Goal: Information Seeking & Learning: Learn about a topic

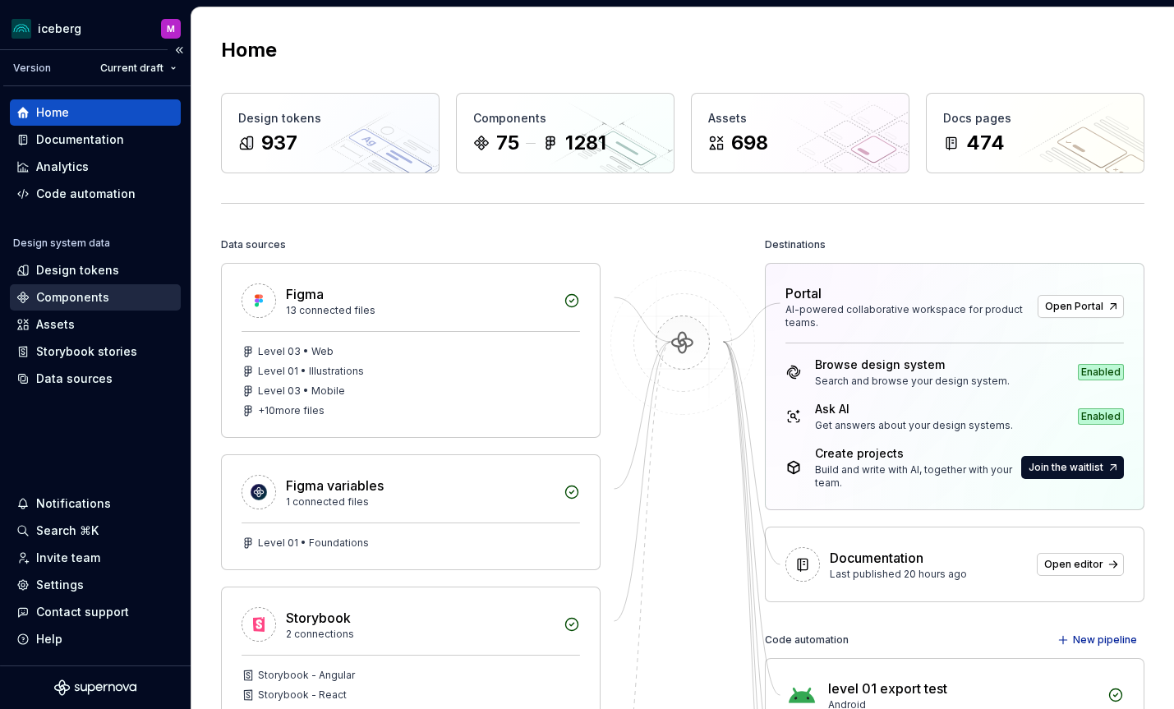
click at [67, 296] on div "Components" at bounding box center [72, 297] width 73 height 16
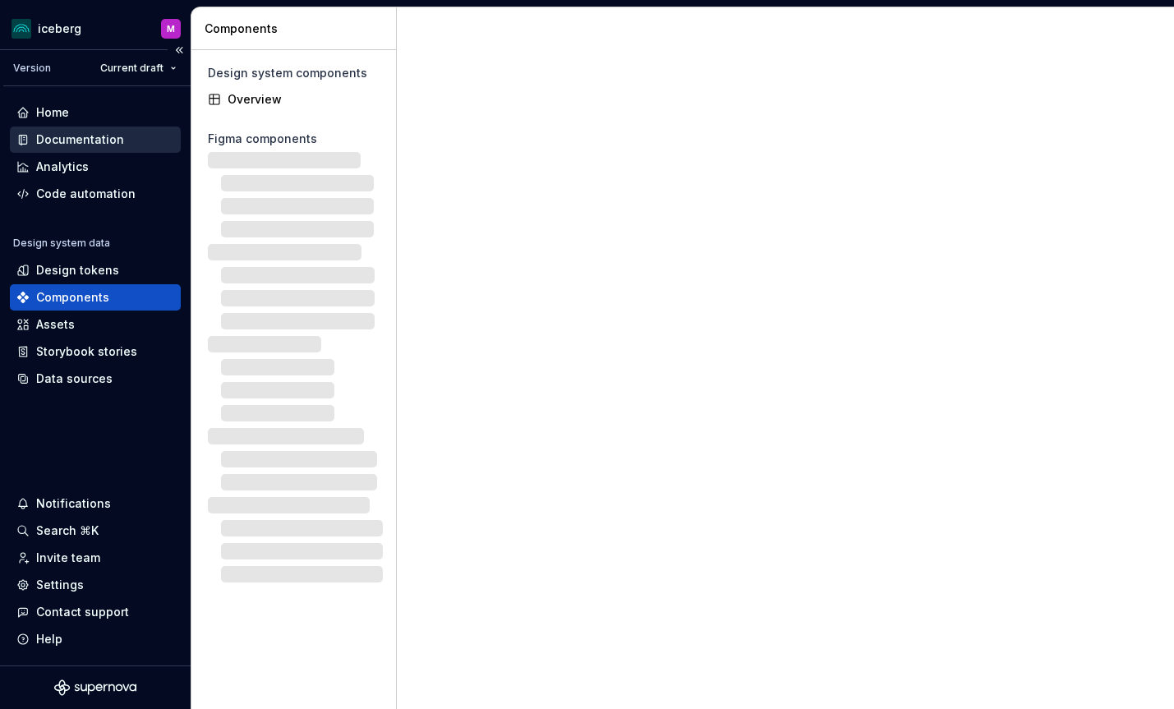
click at [67, 141] on div "Documentation" at bounding box center [80, 139] width 88 height 16
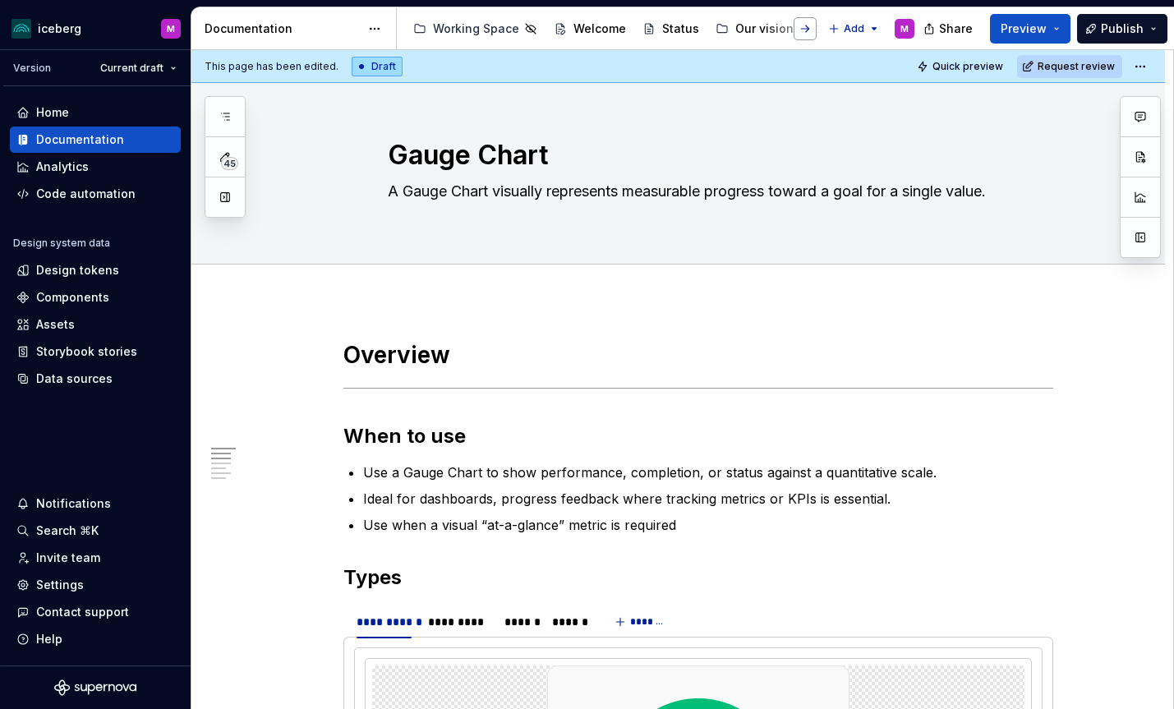
click at [807, 29] on button "button" at bounding box center [804, 28] width 23 height 23
click at [439, 30] on div at bounding box center [434, 29] width 62 height 30
click at [421, 25] on button "button" at bounding box center [421, 28] width 23 height 23
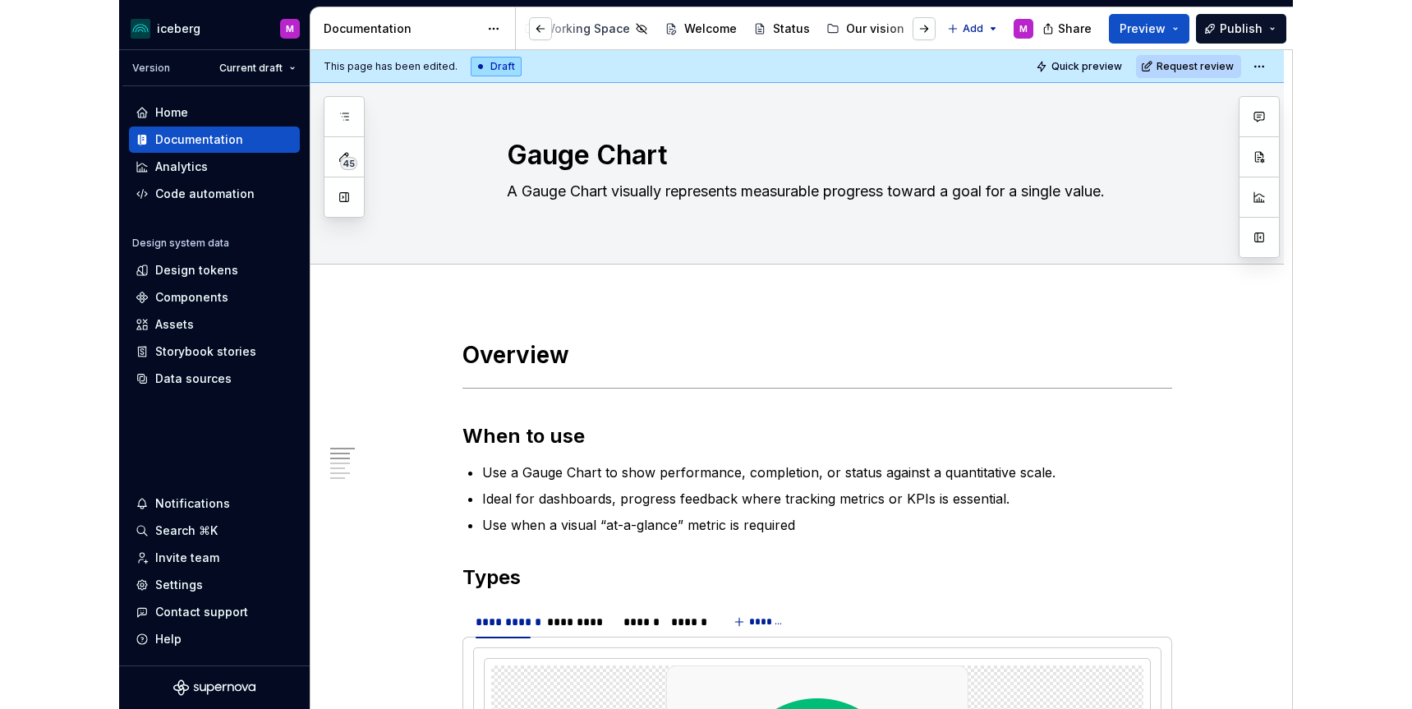
scroll to position [0, 0]
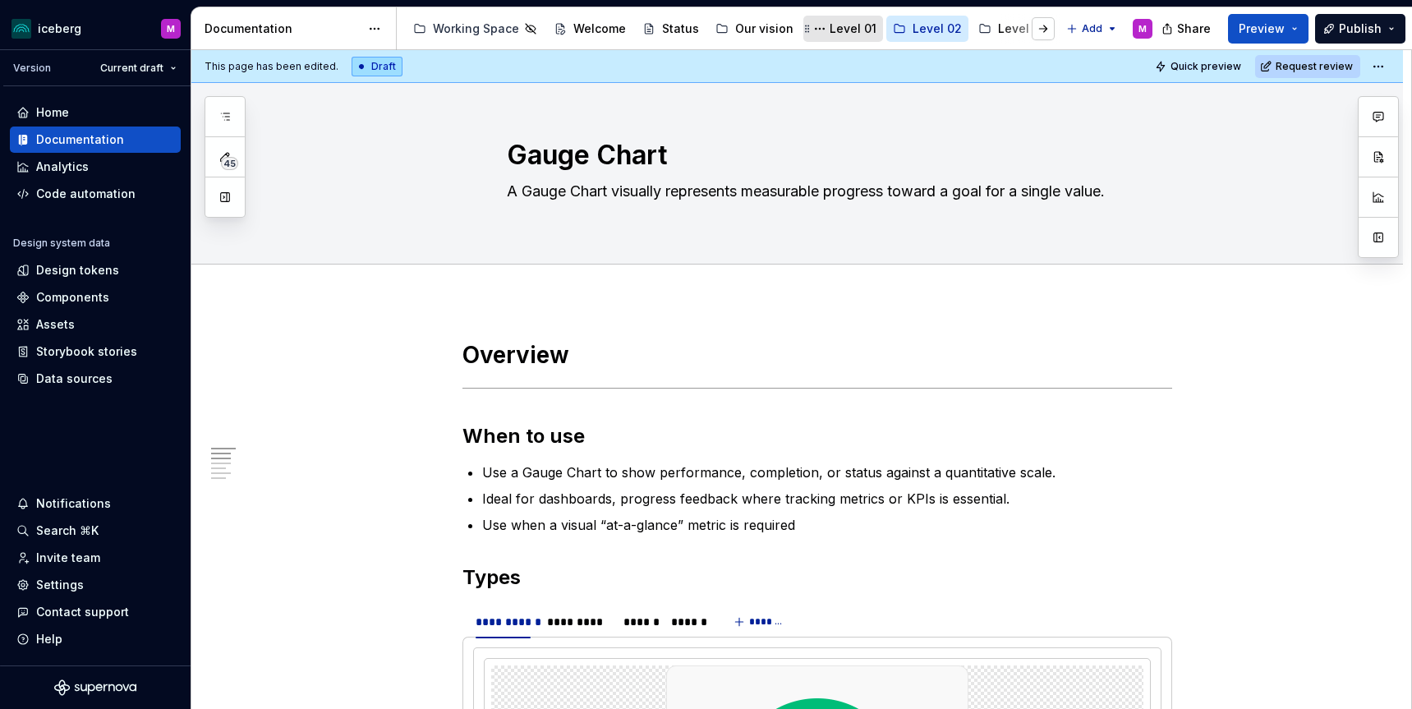
click at [853, 32] on div "Level 01" at bounding box center [853, 29] width 47 height 16
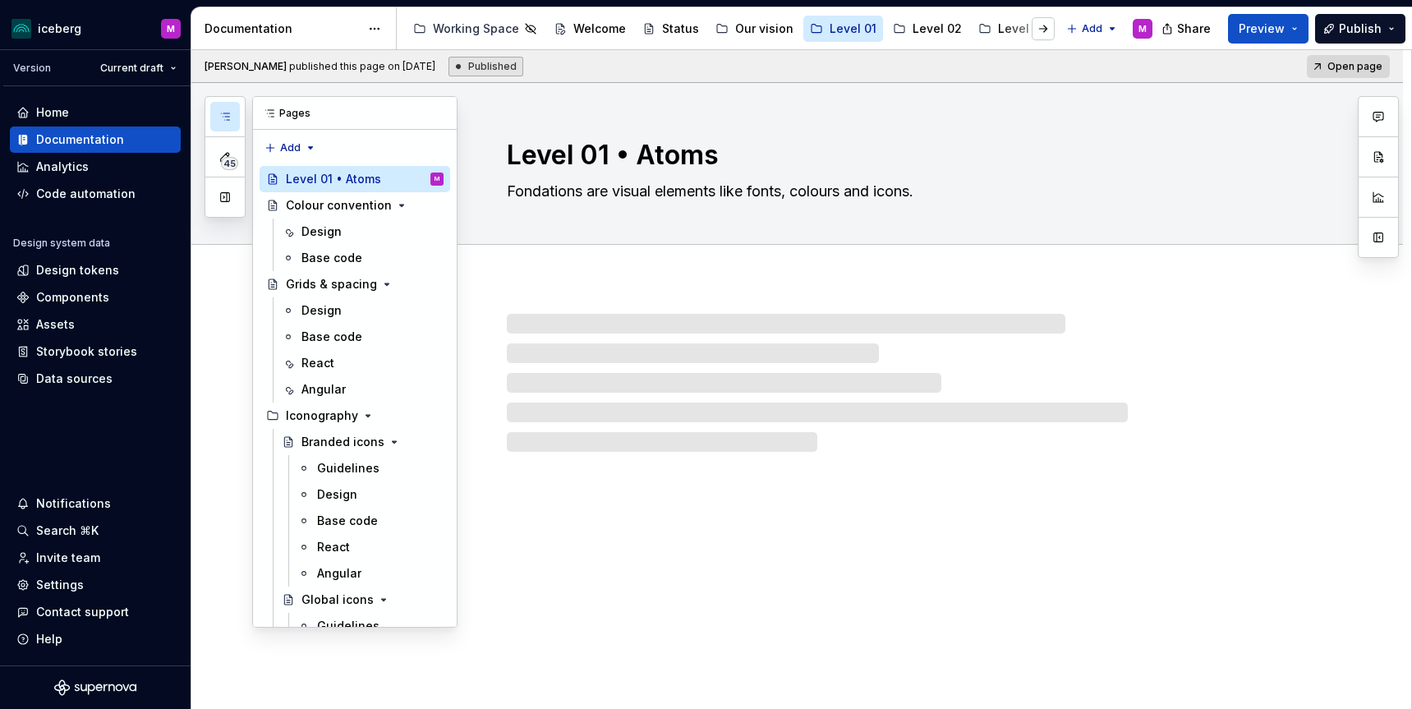
click at [218, 117] on icon "button" at bounding box center [224, 116] width 13 height 13
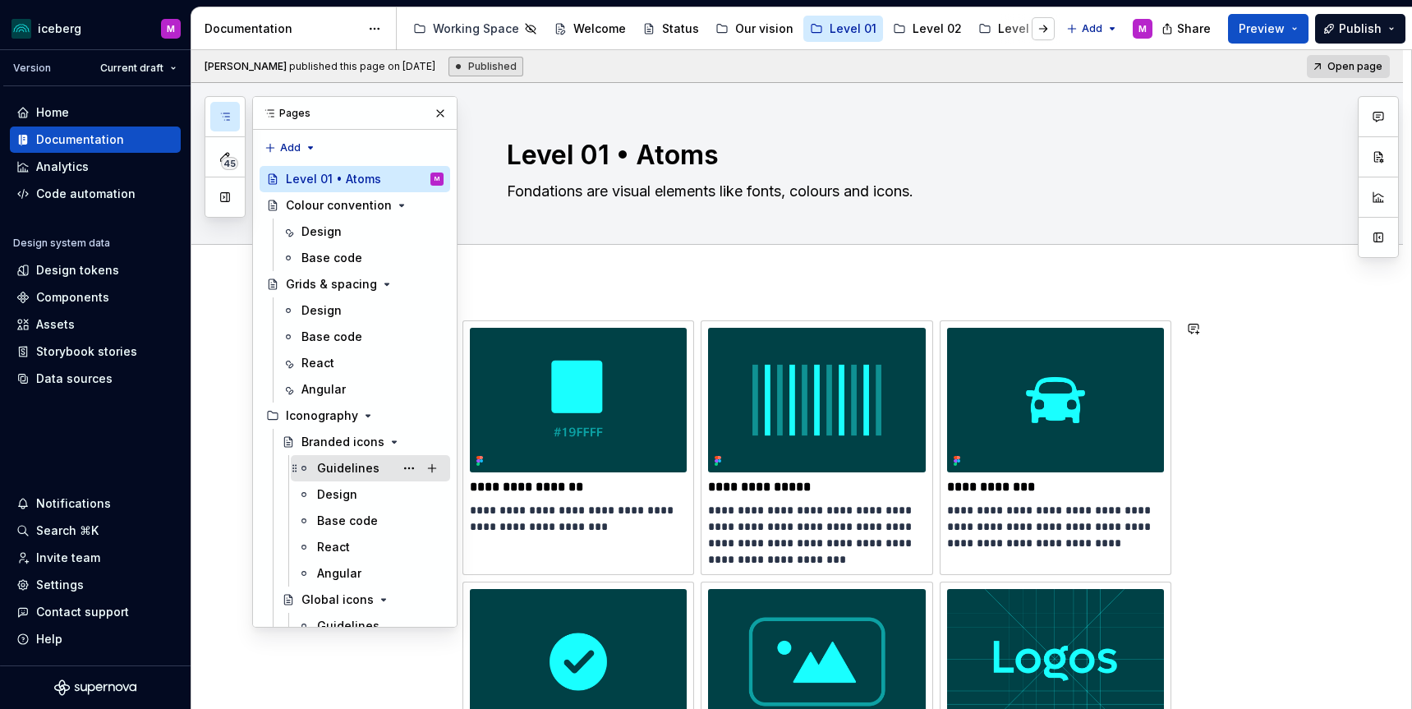
click at [354, 466] on div "Guidelines" at bounding box center [348, 468] width 62 height 16
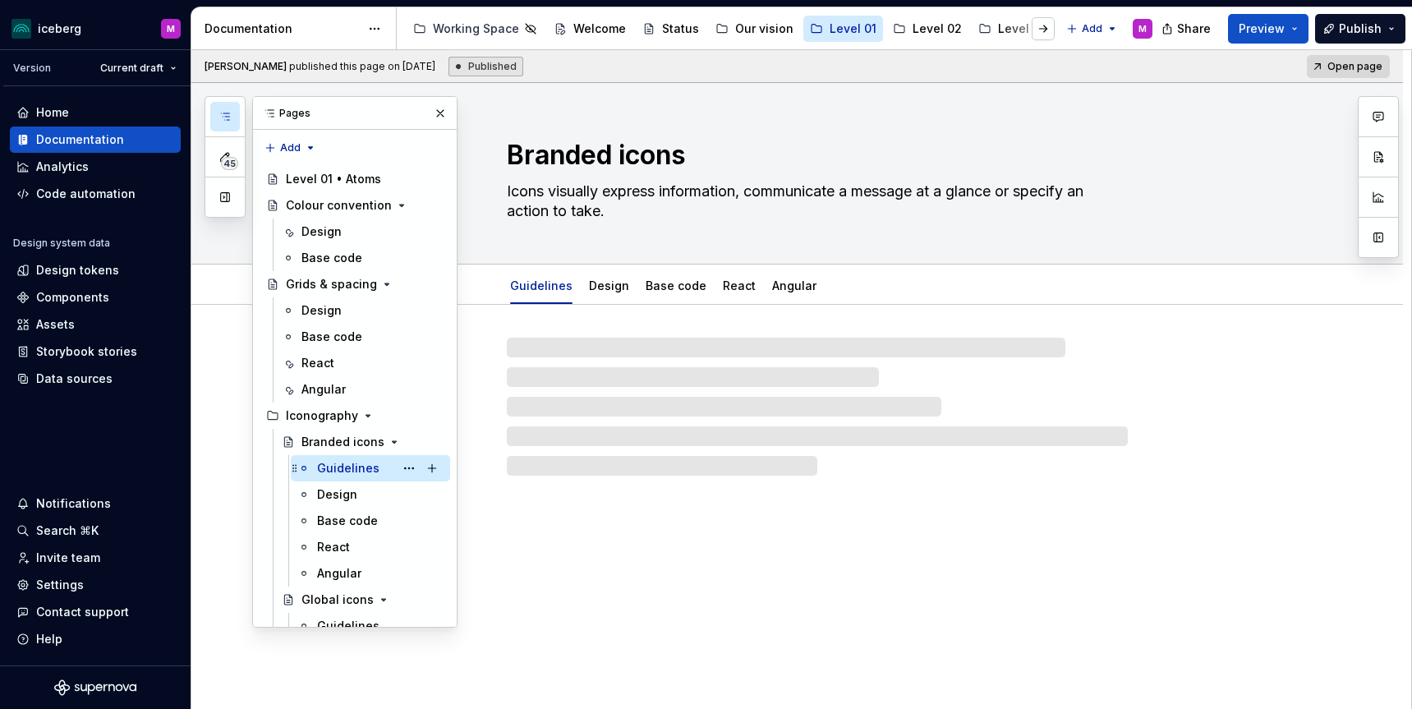
scroll to position [7, 0]
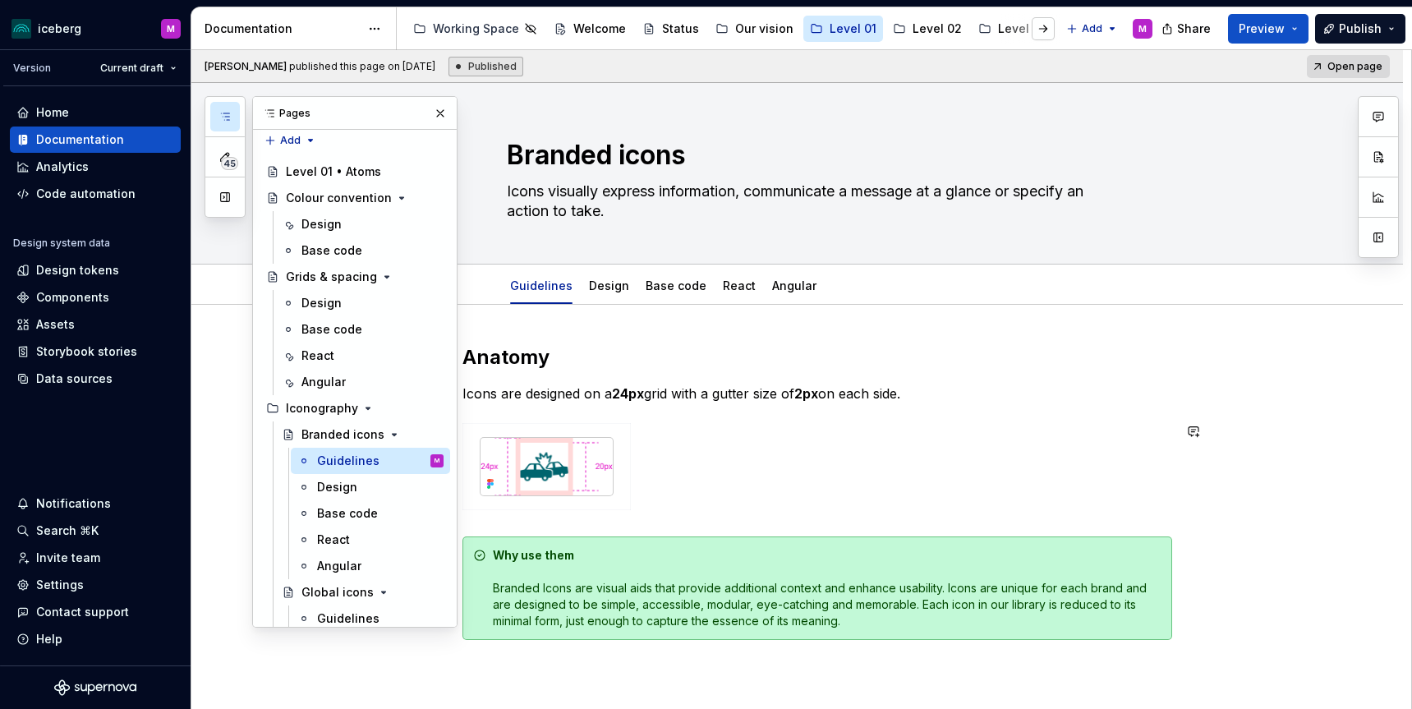
click at [1109, 434] on div at bounding box center [817, 470] width 710 height 94
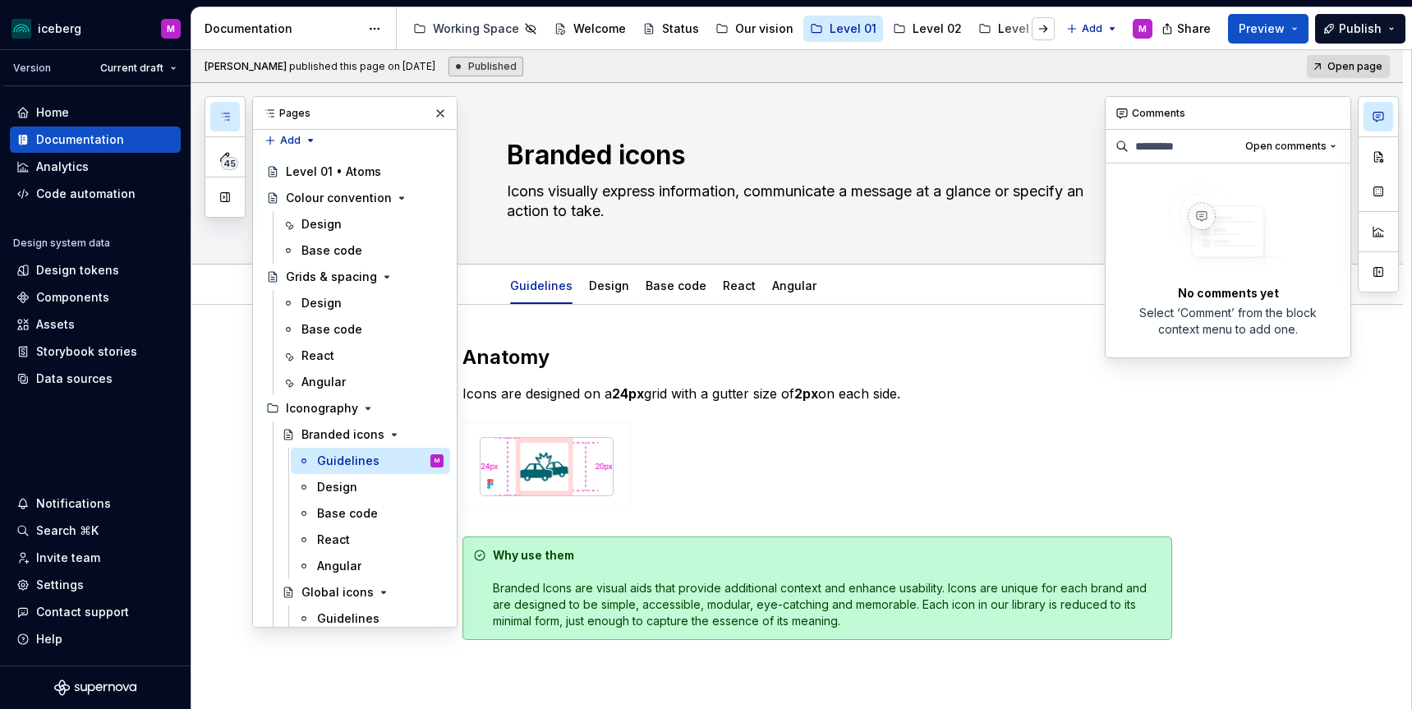
click at [1173, 114] on icon "button" at bounding box center [1378, 116] width 13 height 13
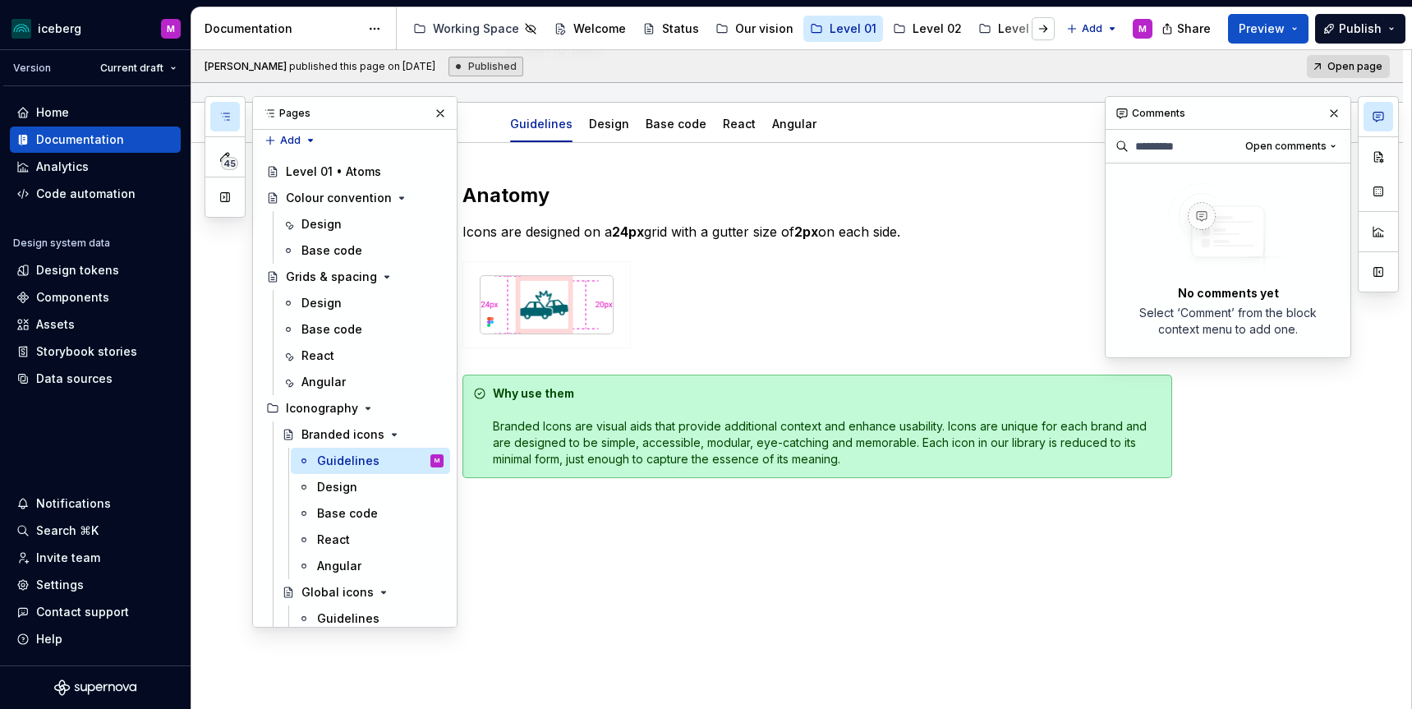
scroll to position [0, 0]
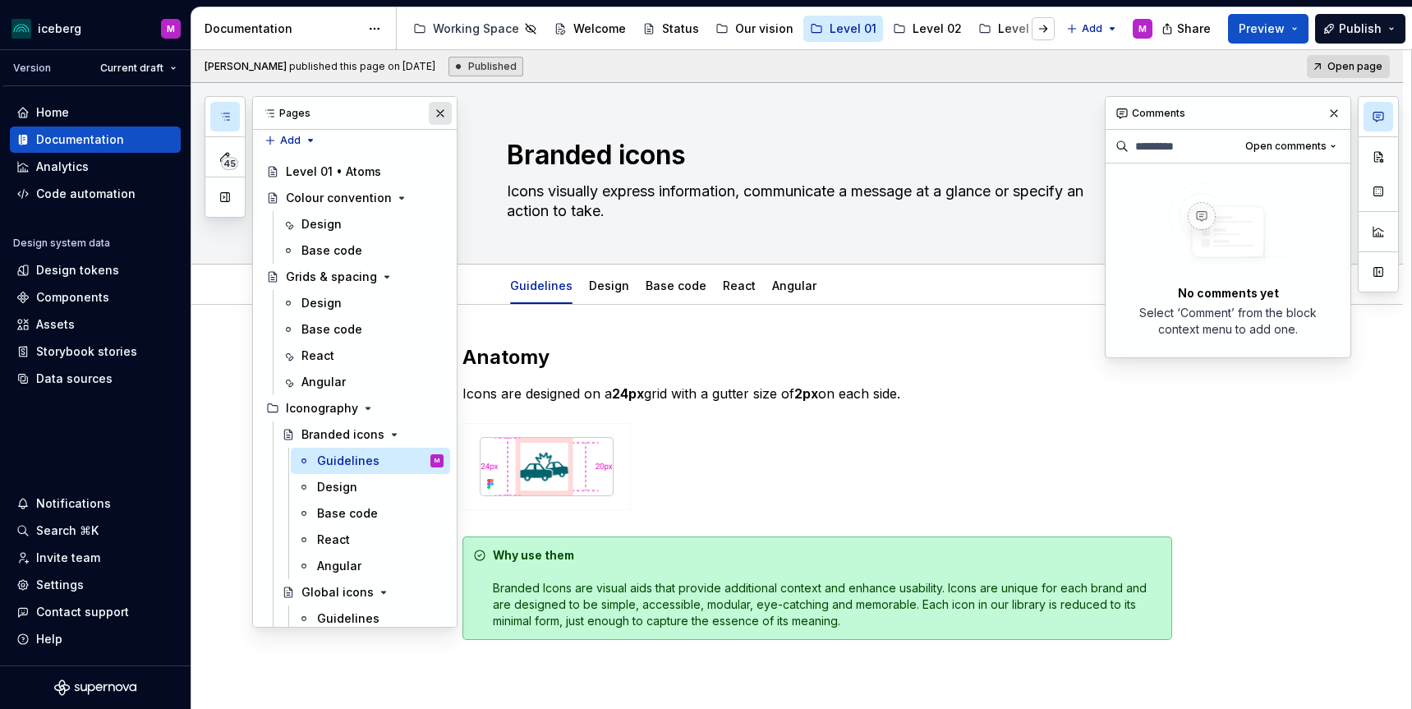
click at [434, 104] on button "button" at bounding box center [440, 113] width 23 height 23
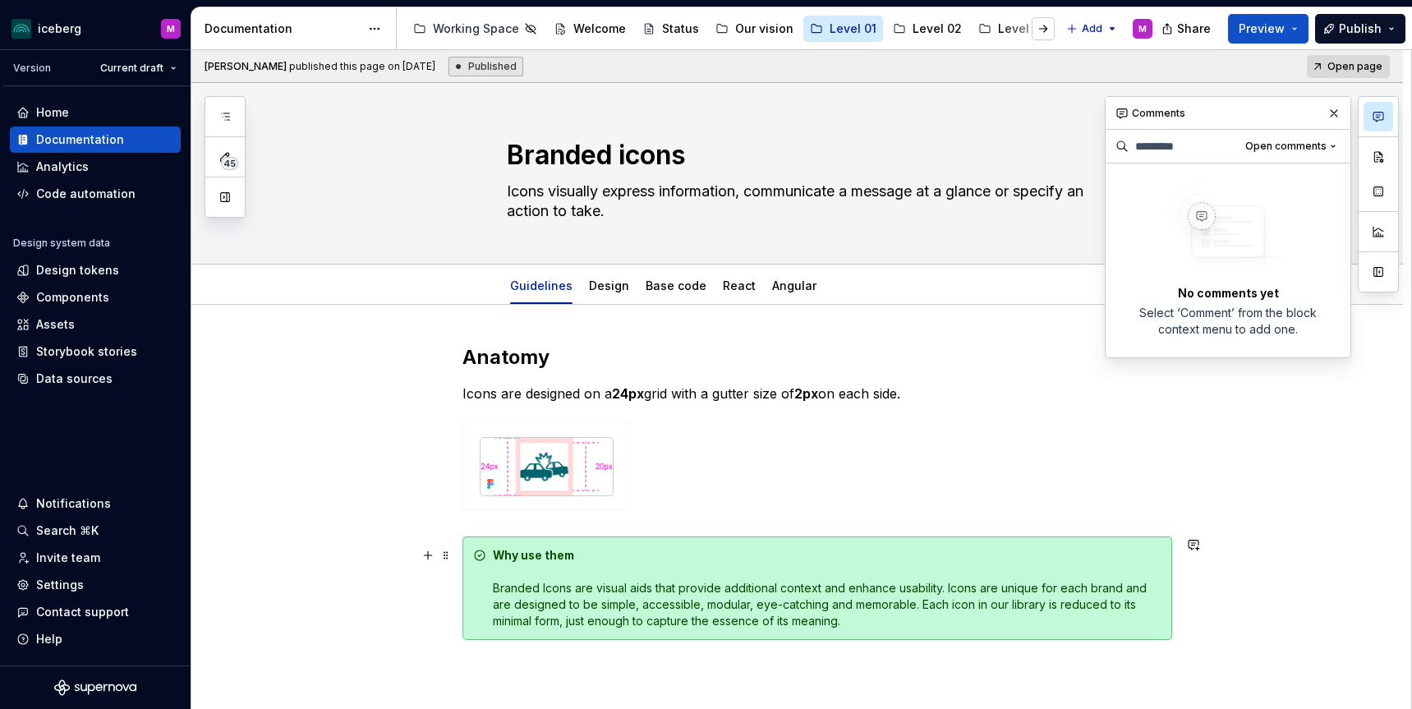
scroll to position [162, 0]
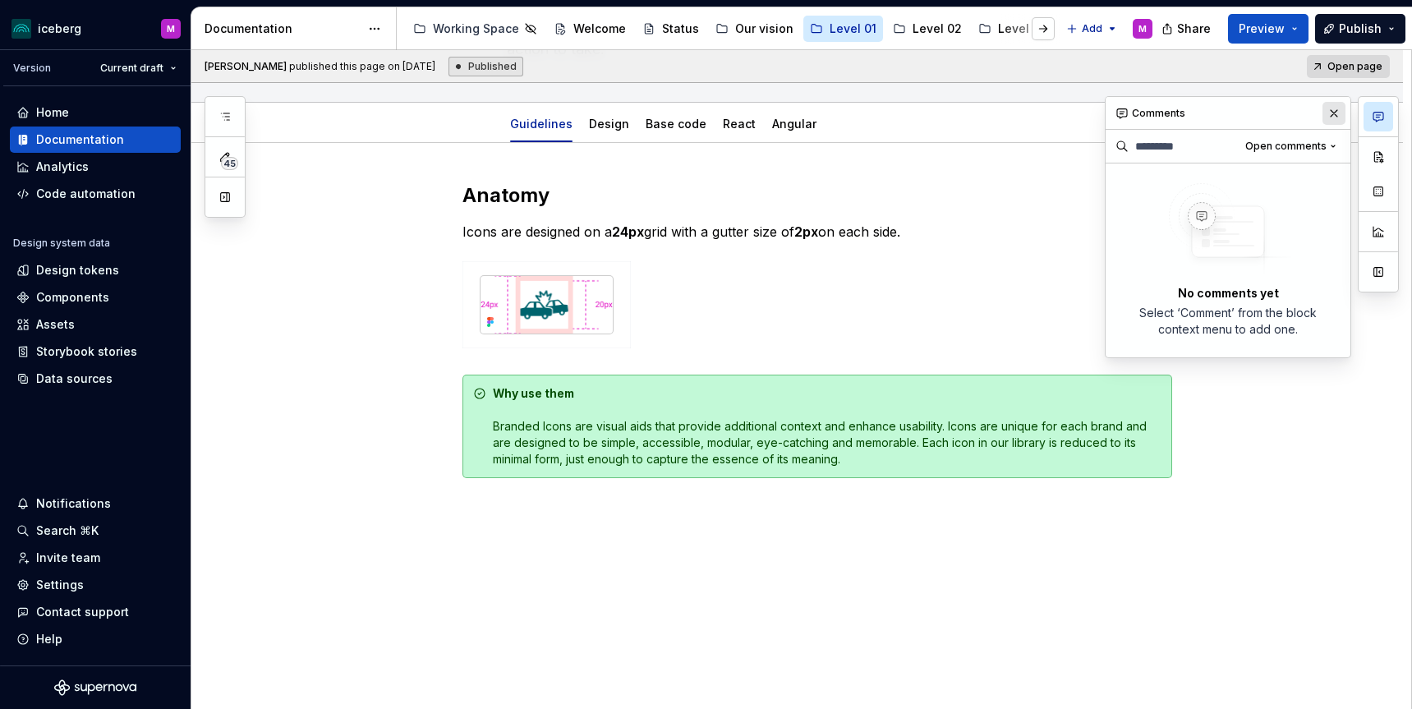
click at [1173, 113] on button "button" at bounding box center [1333, 113] width 23 height 23
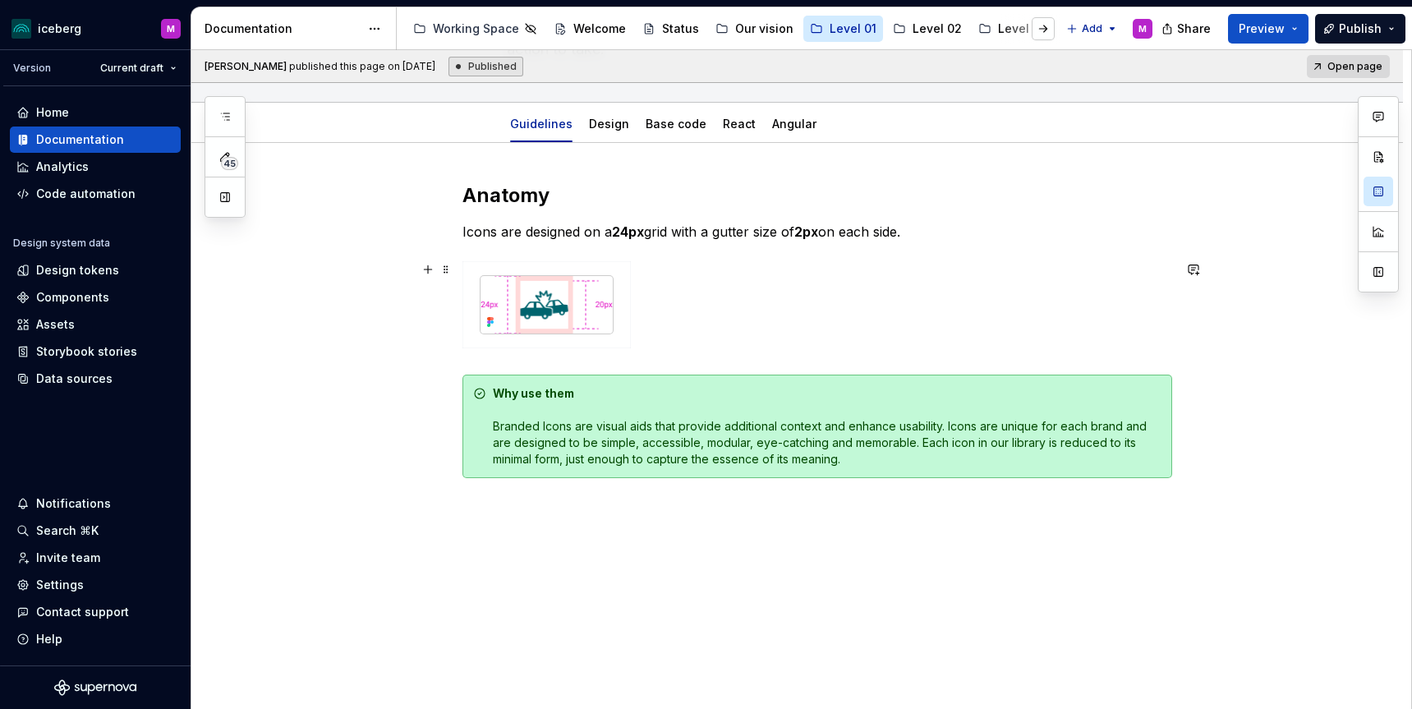
scroll to position [0, 0]
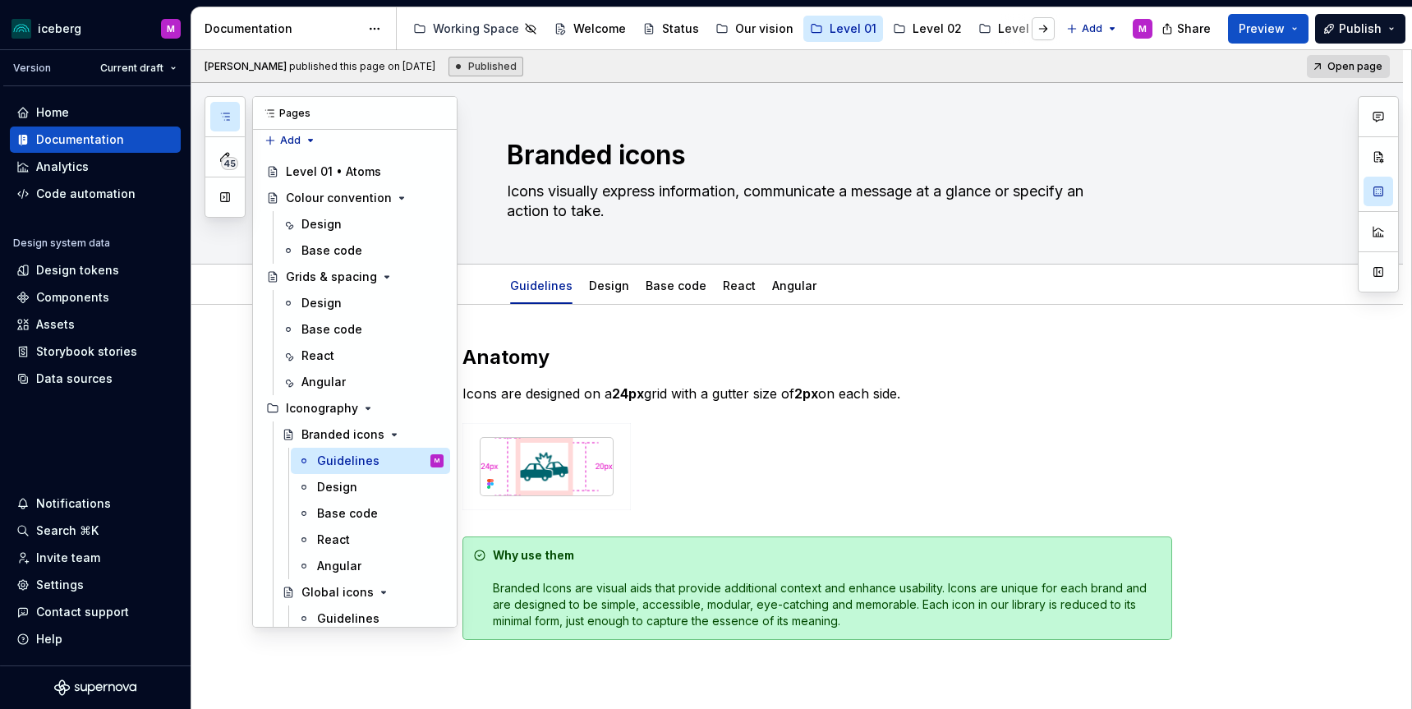
click at [229, 121] on button "button" at bounding box center [225, 117] width 30 height 30
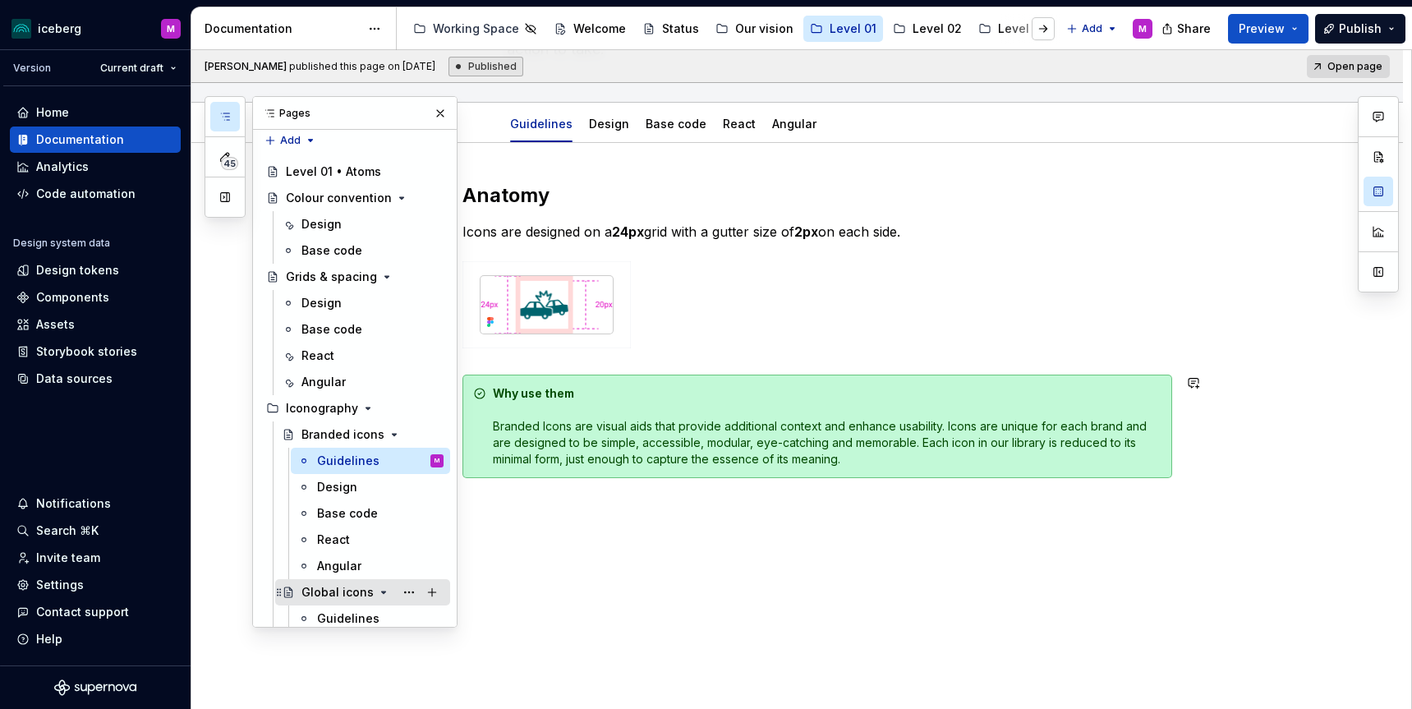
click at [323, 594] on div "Global icons" at bounding box center [337, 592] width 72 height 16
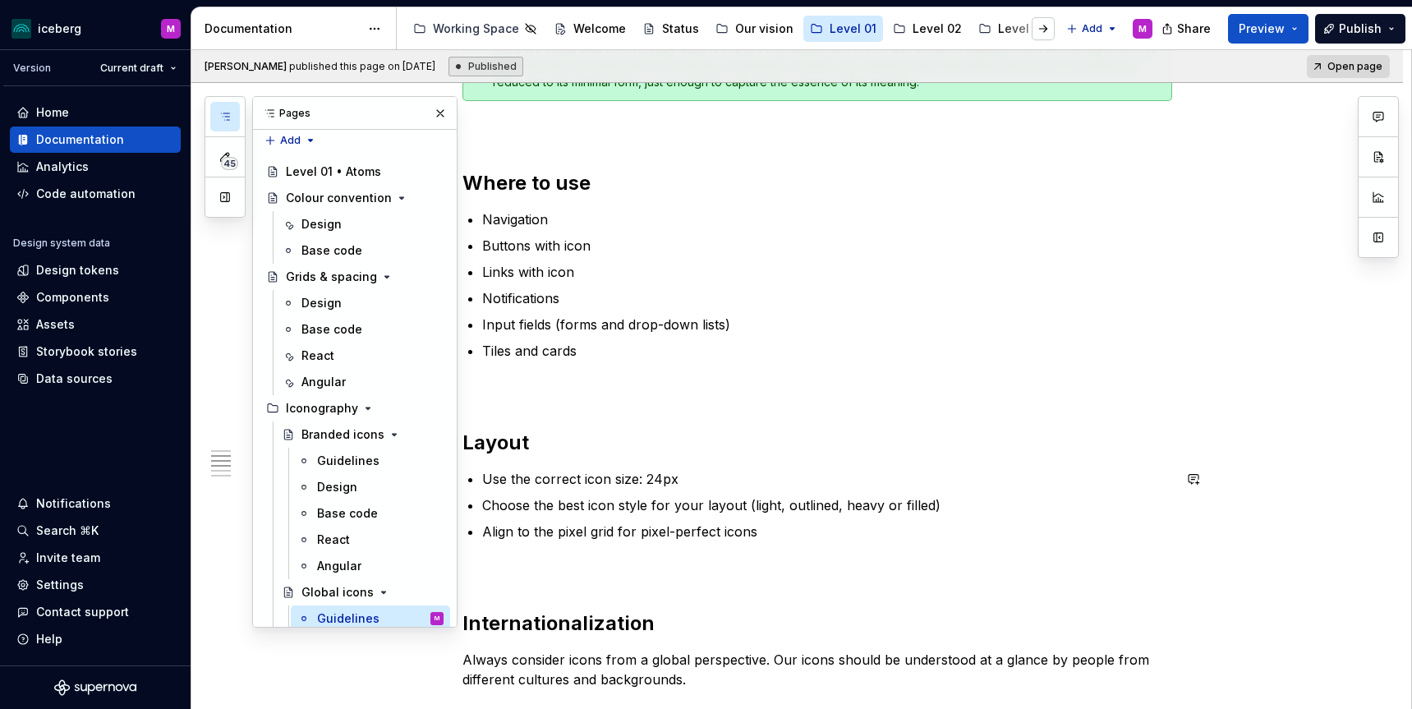
scroll to position [741, 0]
click at [920, 498] on p "Choose the best icon style for your layout (light, outlined, heavy or filled)" at bounding box center [827, 504] width 690 height 20
type textarea "*"
click at [957, 502] on p "Choose the best icon style for your layout (light, outlined, heavy or filled)" at bounding box center [827, 504] width 690 height 20
click at [1173, 481] on button "button" at bounding box center [1193, 477] width 23 height 23
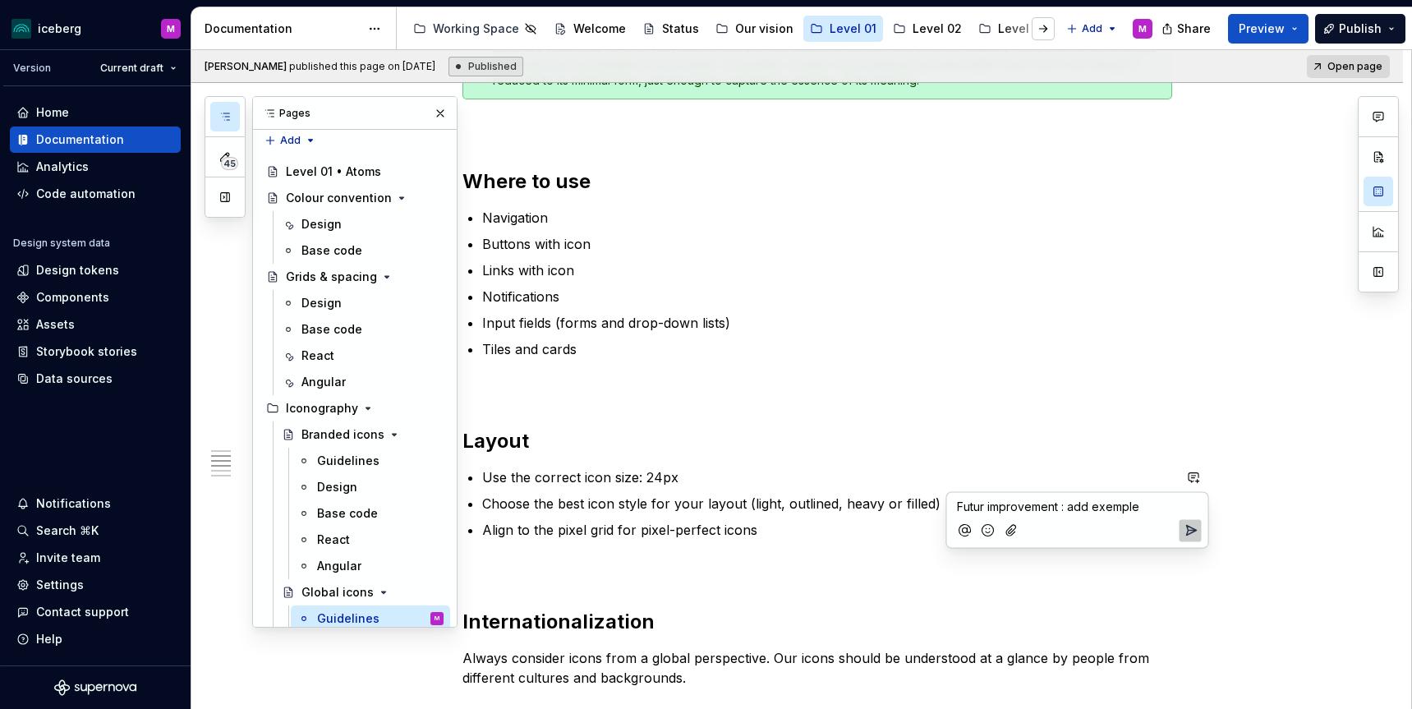
click at [1094, 504] on span "Futur improvement : add exemple" at bounding box center [1048, 506] width 182 height 14
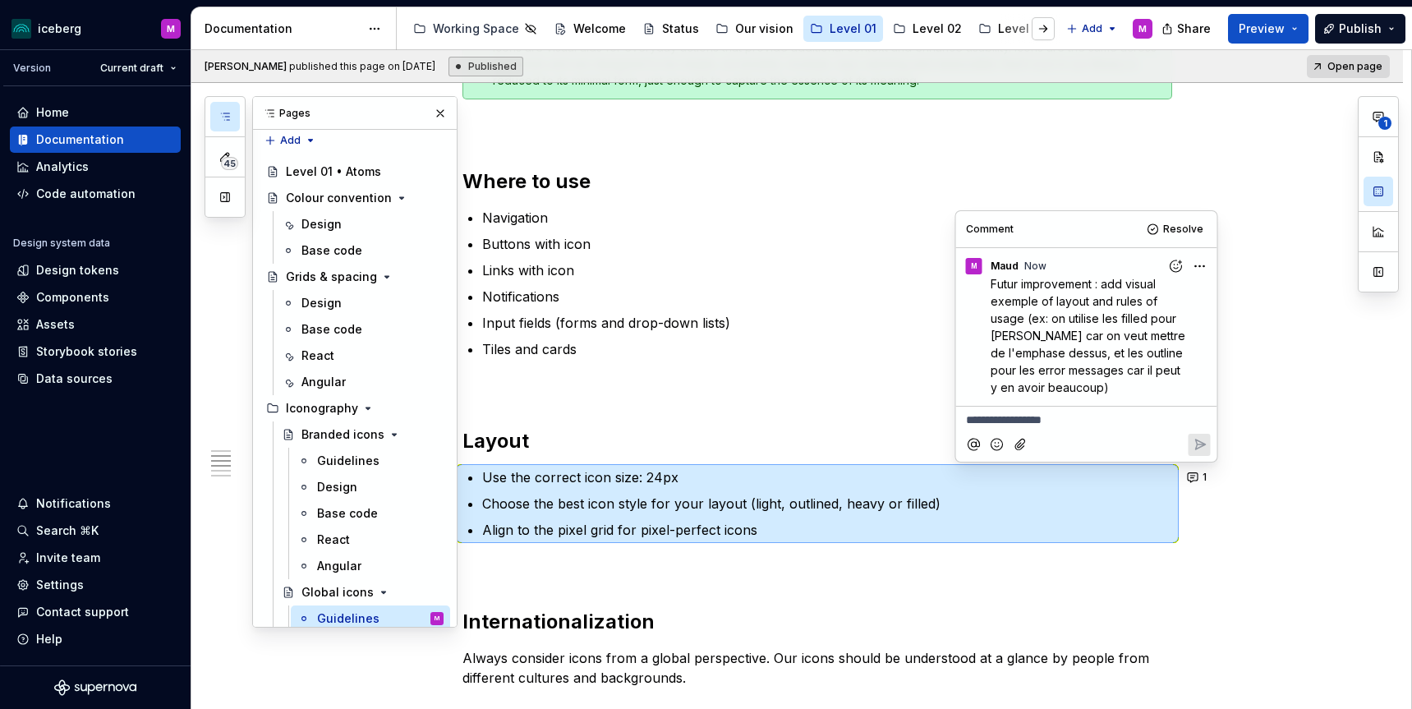
click at [1173, 138] on div "Anatomy Icons are designed on a 24px grid with a gutter size of 2px on each sid…" at bounding box center [796, 471] width 1211 height 1814
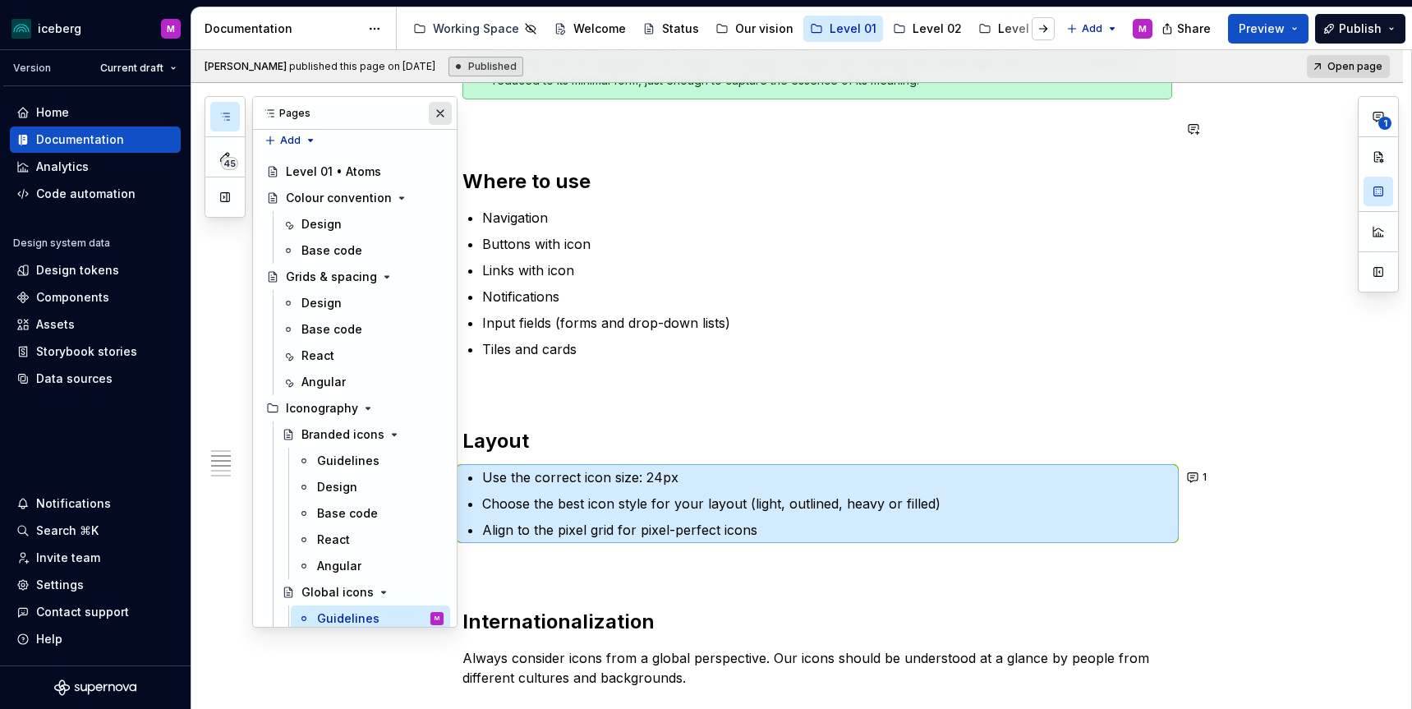
click at [442, 120] on button "button" at bounding box center [440, 113] width 23 height 23
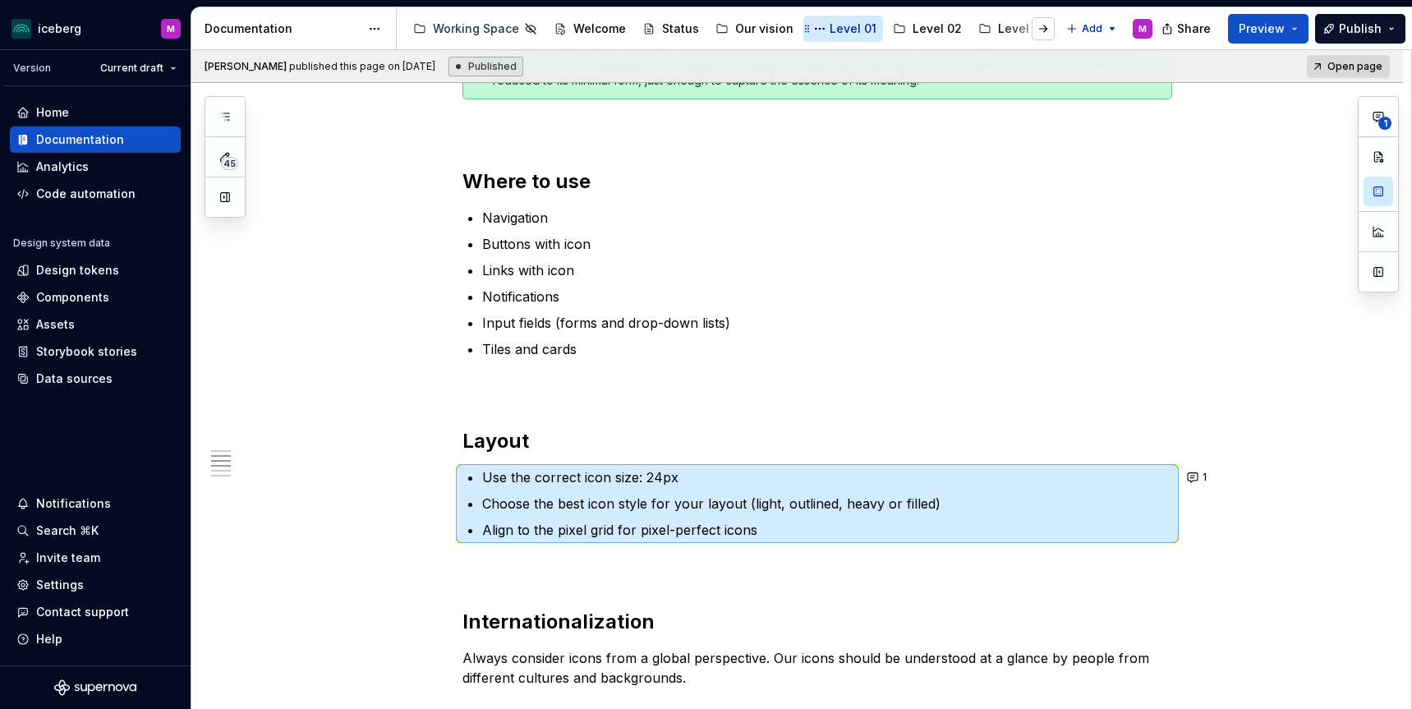
click at [830, 32] on div "Level 01" at bounding box center [853, 29] width 47 height 16
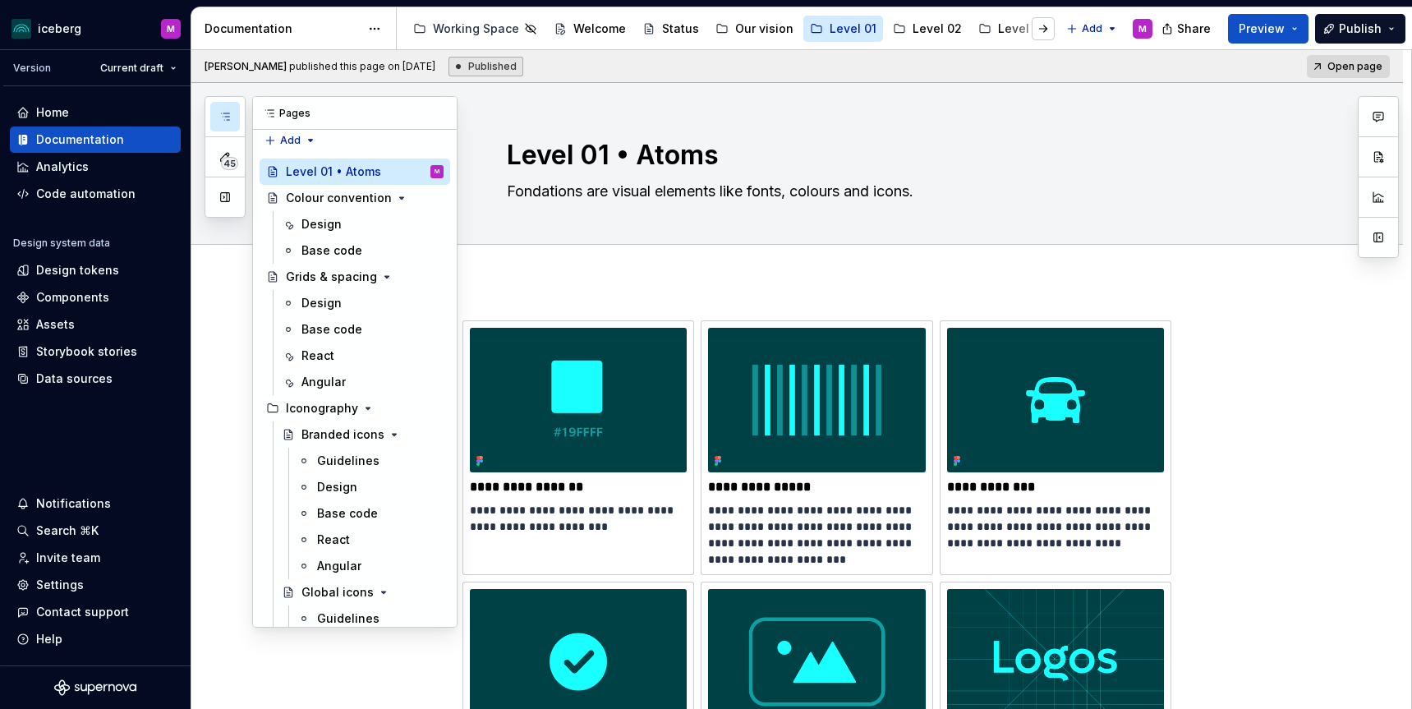
click at [218, 115] on button "button" at bounding box center [225, 117] width 30 height 30
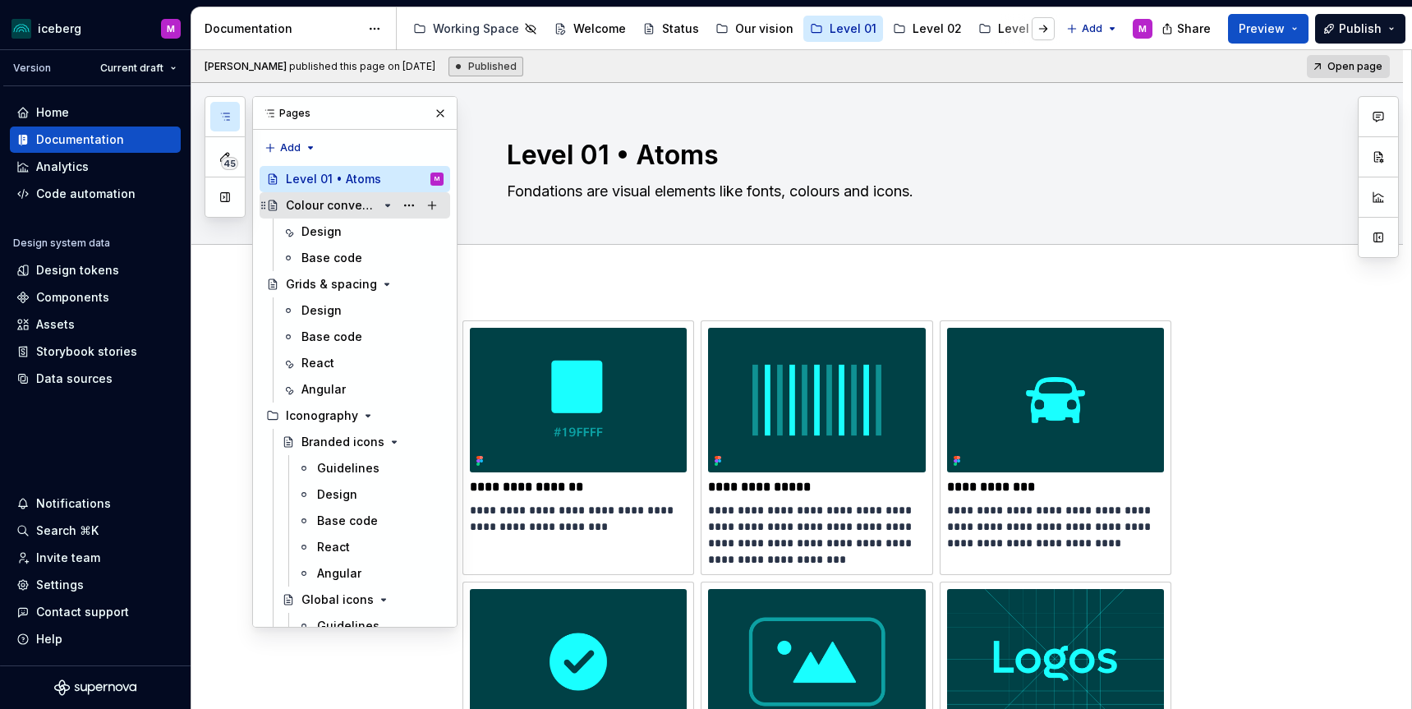
click at [359, 204] on div "Colour convention" at bounding box center [332, 205] width 92 height 16
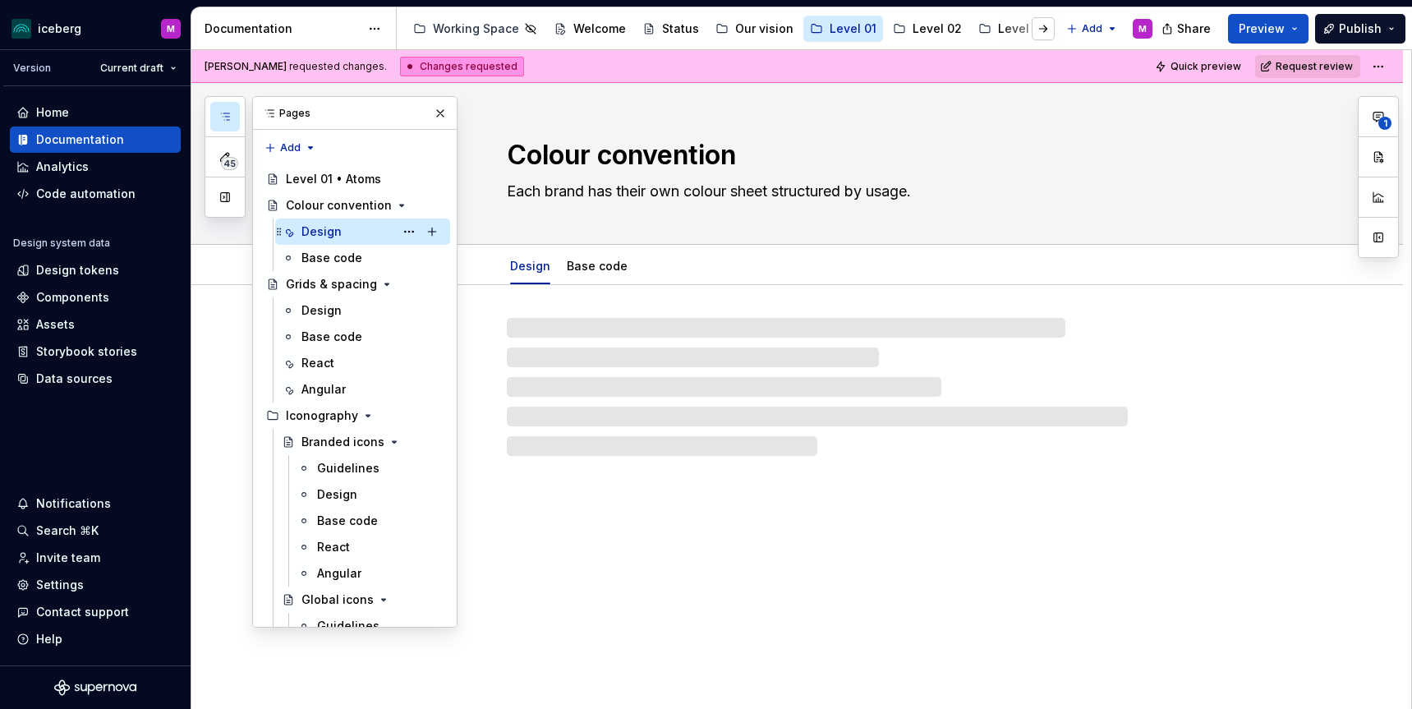
click at [352, 232] on div "Design M" at bounding box center [372, 231] width 142 height 23
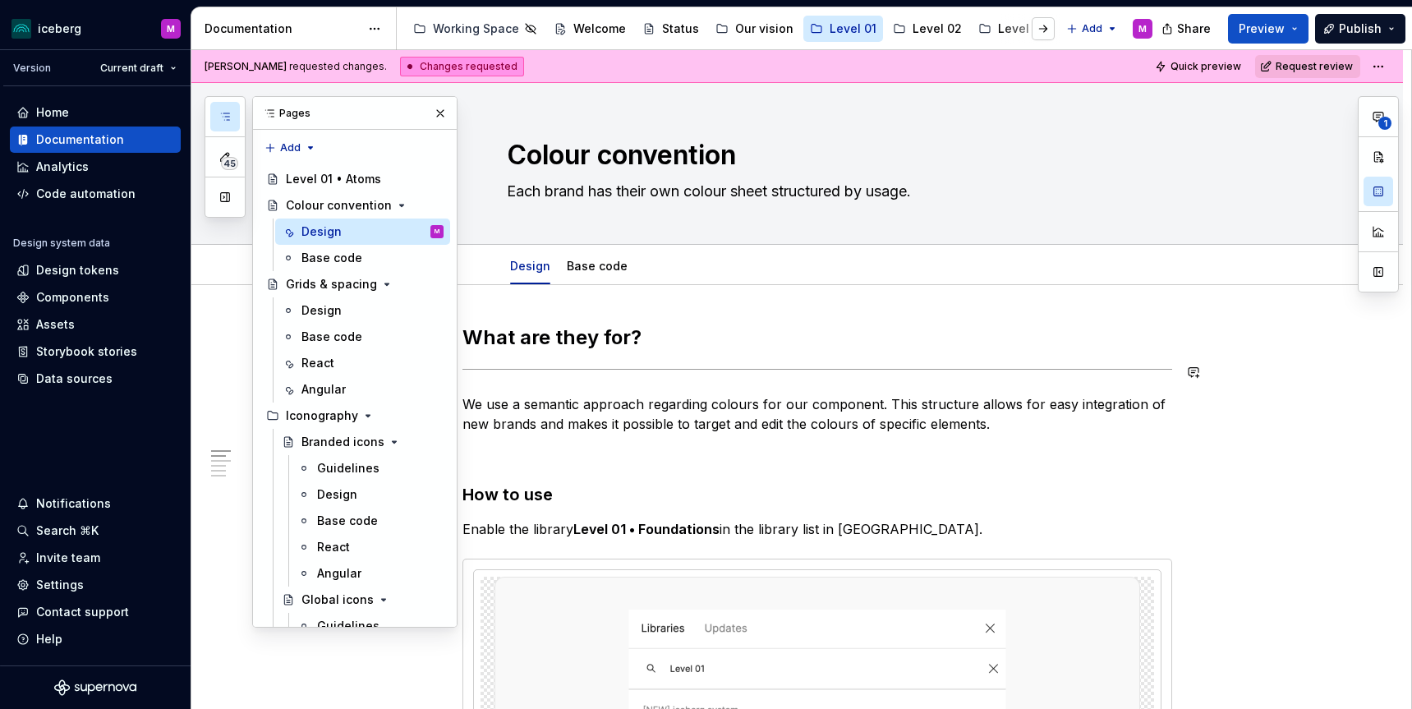
click at [442, 113] on button "button" at bounding box center [440, 113] width 23 height 23
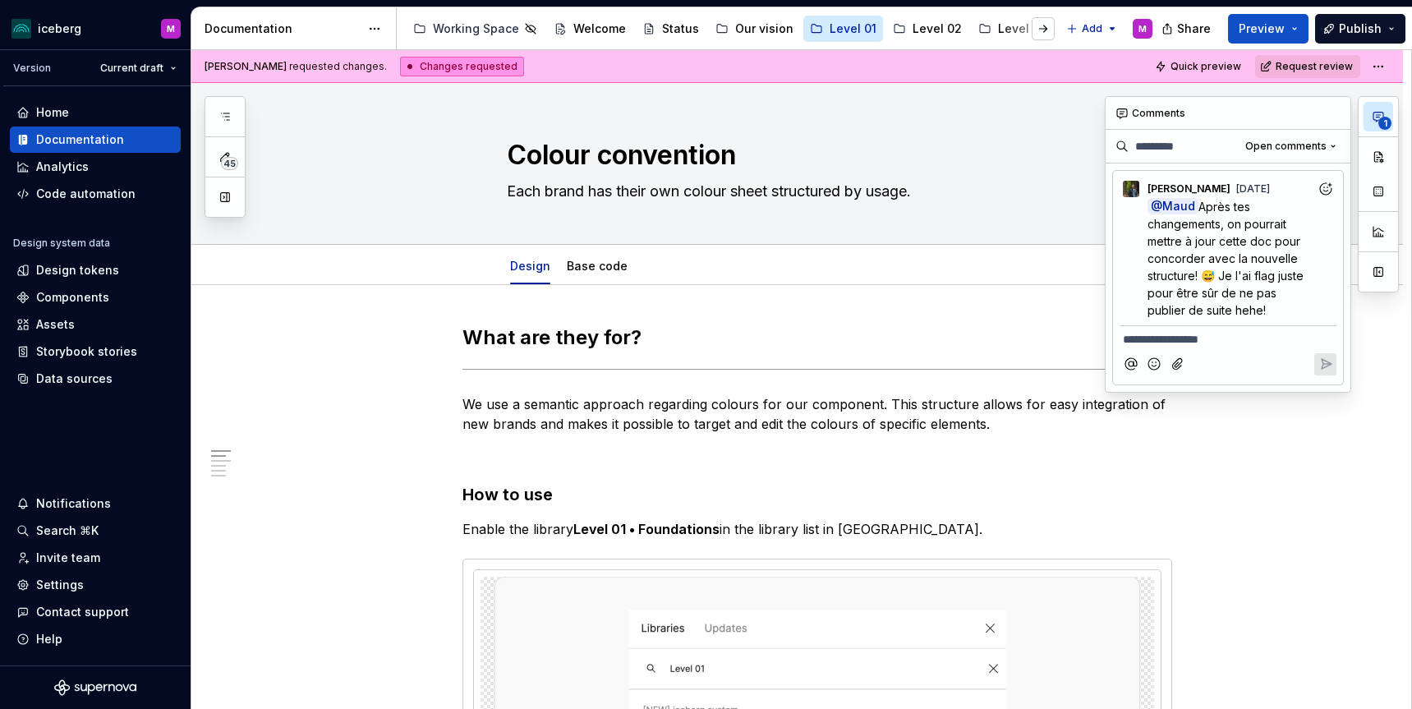
click at [1173, 125] on button "1" at bounding box center [1378, 117] width 30 height 30
click at [1173, 214] on p "@ Maud Après tes changements, on pourrait mettre à jour cette doc pour concorde…" at bounding box center [1231, 258] width 169 height 121
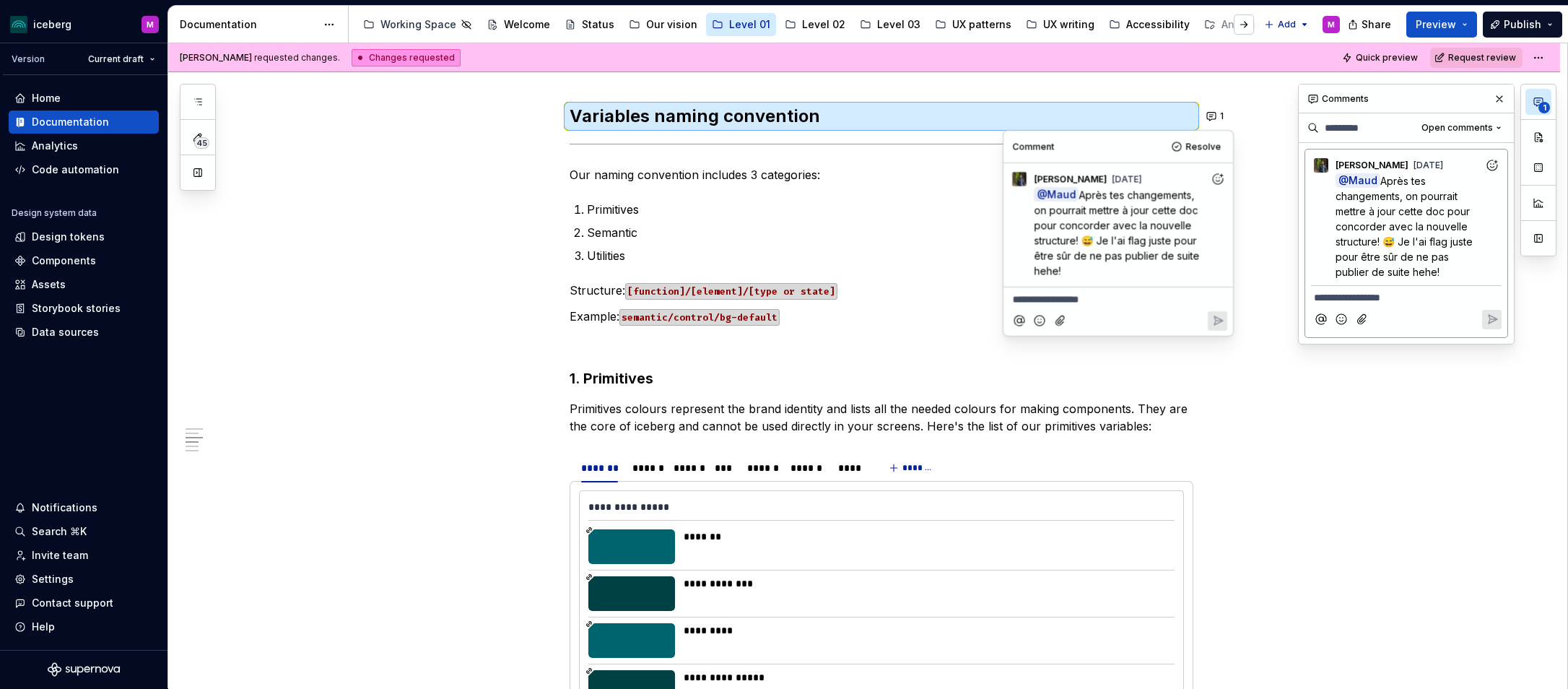
scroll to position [1238, 0]
click at [1031, 100] on button "button" at bounding box center [1499, 98] width 20 height 20
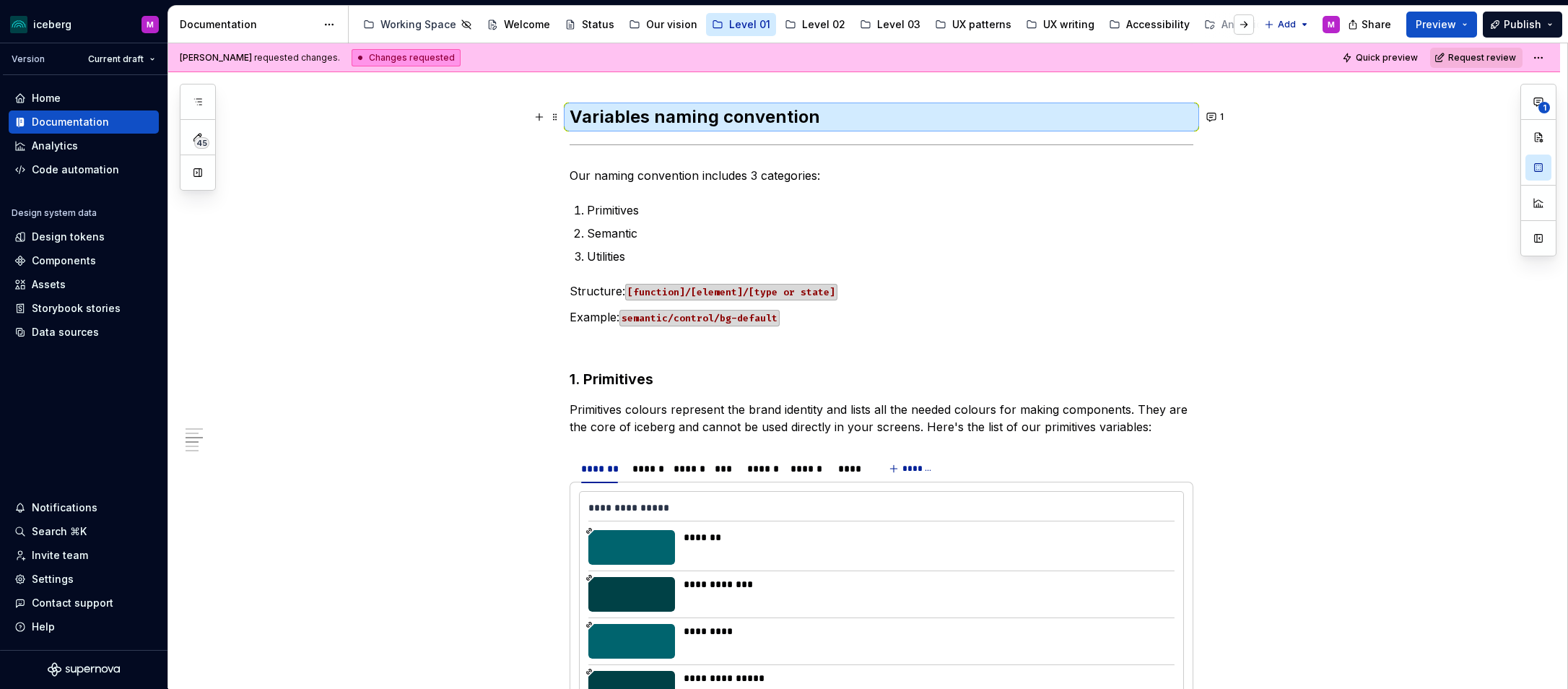
type textarea "*"
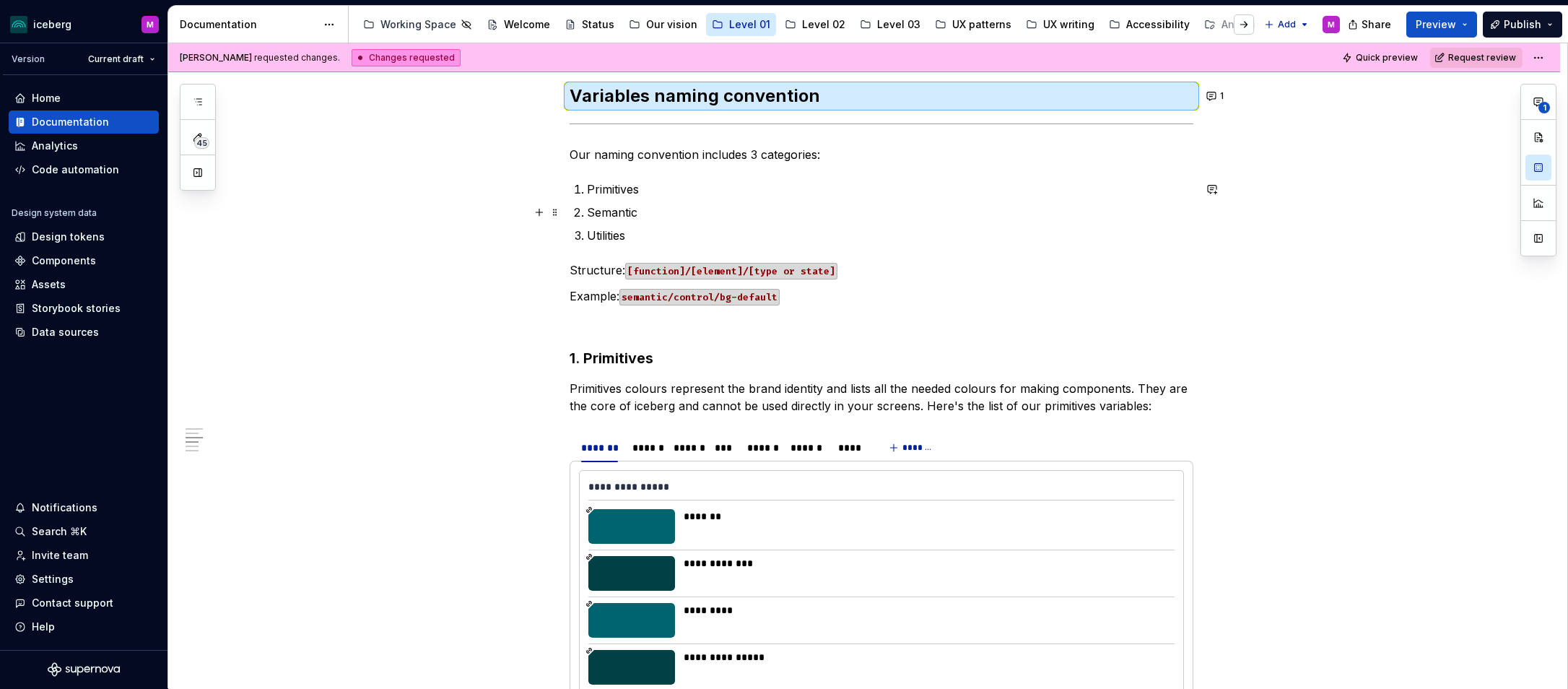
scroll to position [1259, 0]
click at [630, 193] on p "Primitives" at bounding box center [890, 189] width 606 height 18
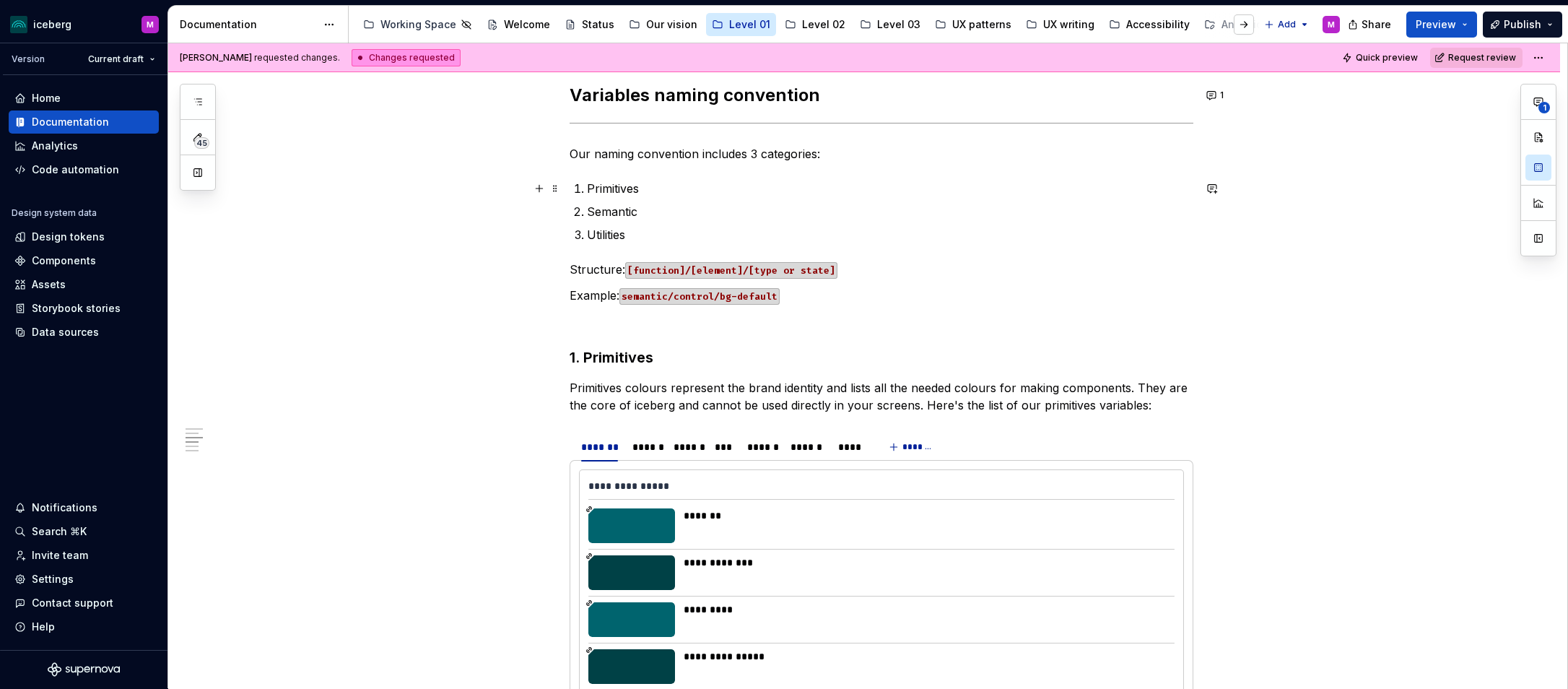
click at [647, 190] on p "Primitives" at bounding box center [890, 189] width 606 height 18
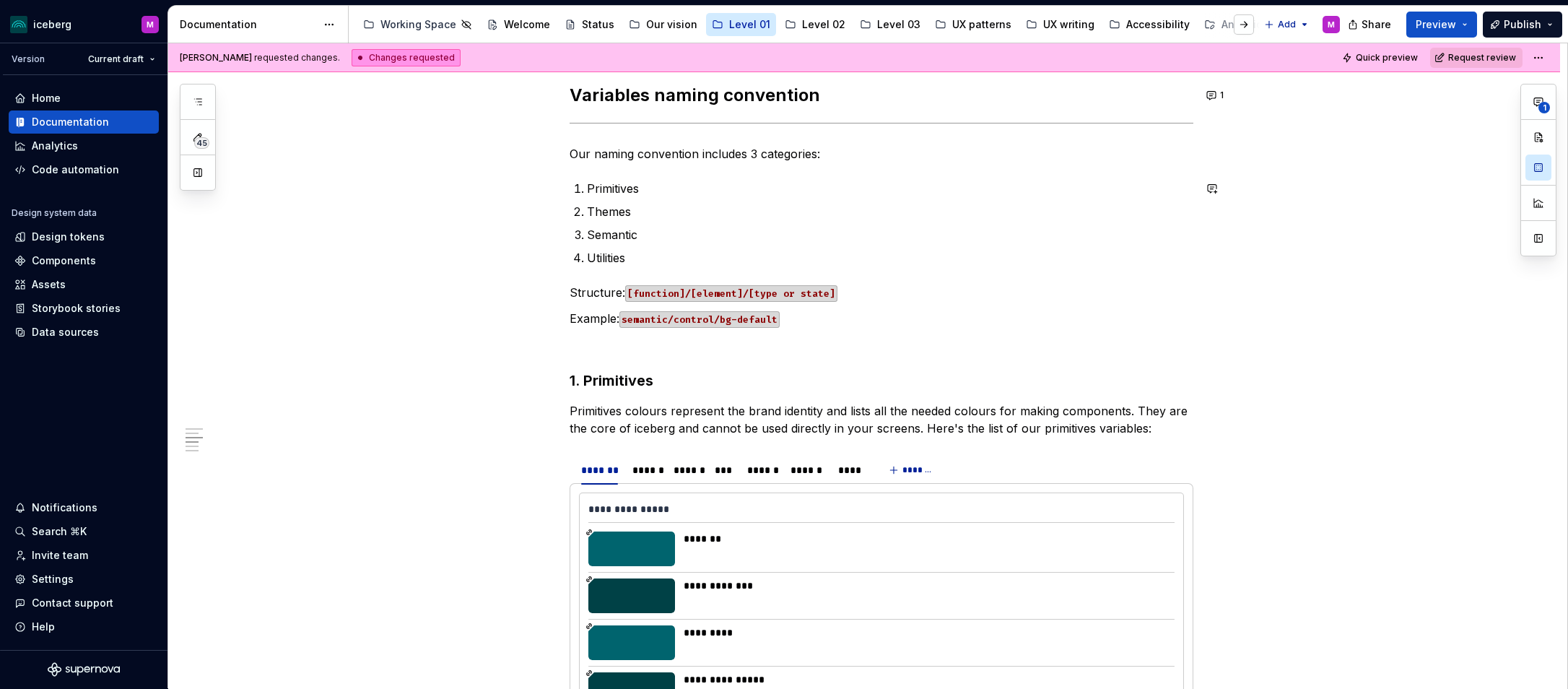
type textarea "*"
click at [753, 154] on p "Our naming convention includes 3 categories:" at bounding box center [882, 154] width 624 height 18
drag, startPoint x: 683, startPoint y: 181, endPoint x: 676, endPoint y: 182, distance: 7.1
click at [680, 182] on p "Primitives" at bounding box center [890, 189] width 606 height 18
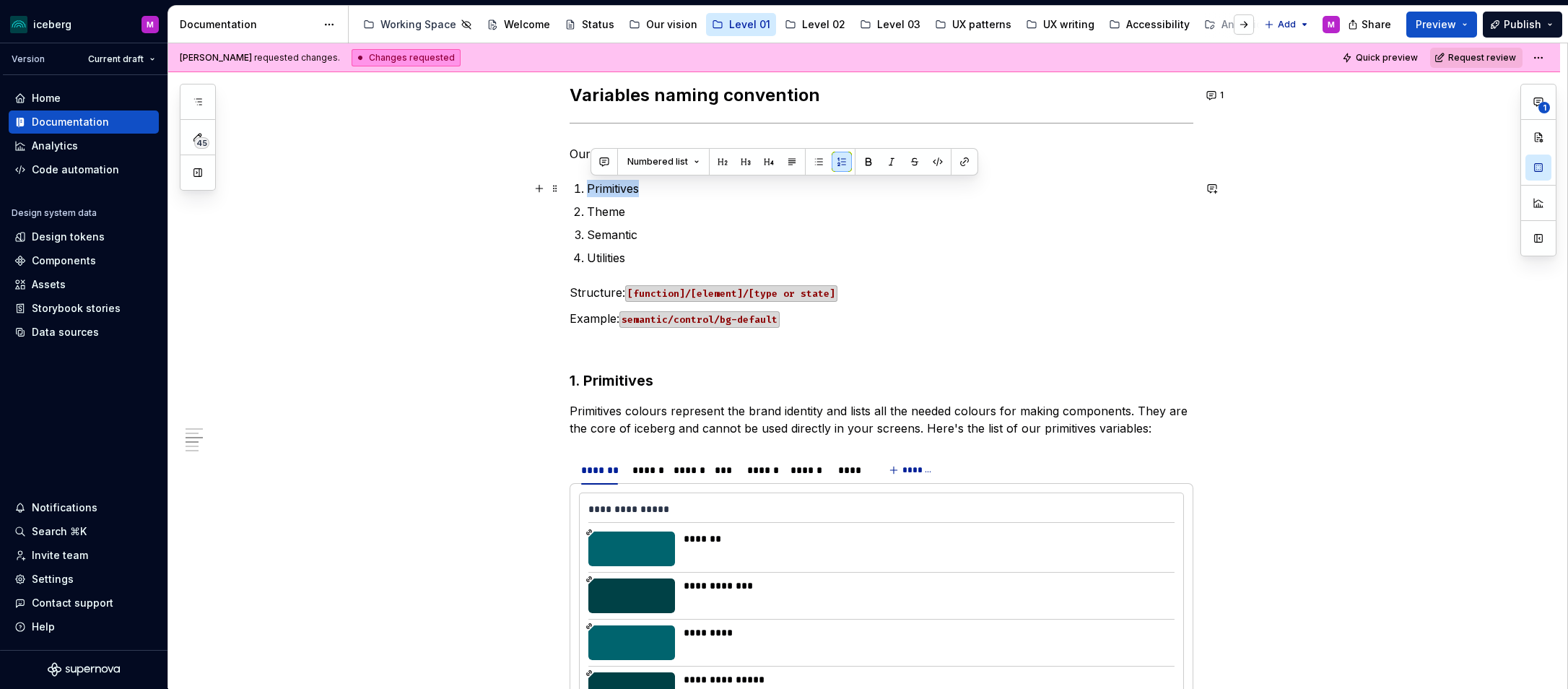
drag, startPoint x: 644, startPoint y: 189, endPoint x: 577, endPoint y: 191, distance: 67.0
click at [587, 191] on li "Primitives" at bounding box center [890, 189] width 606 height 18
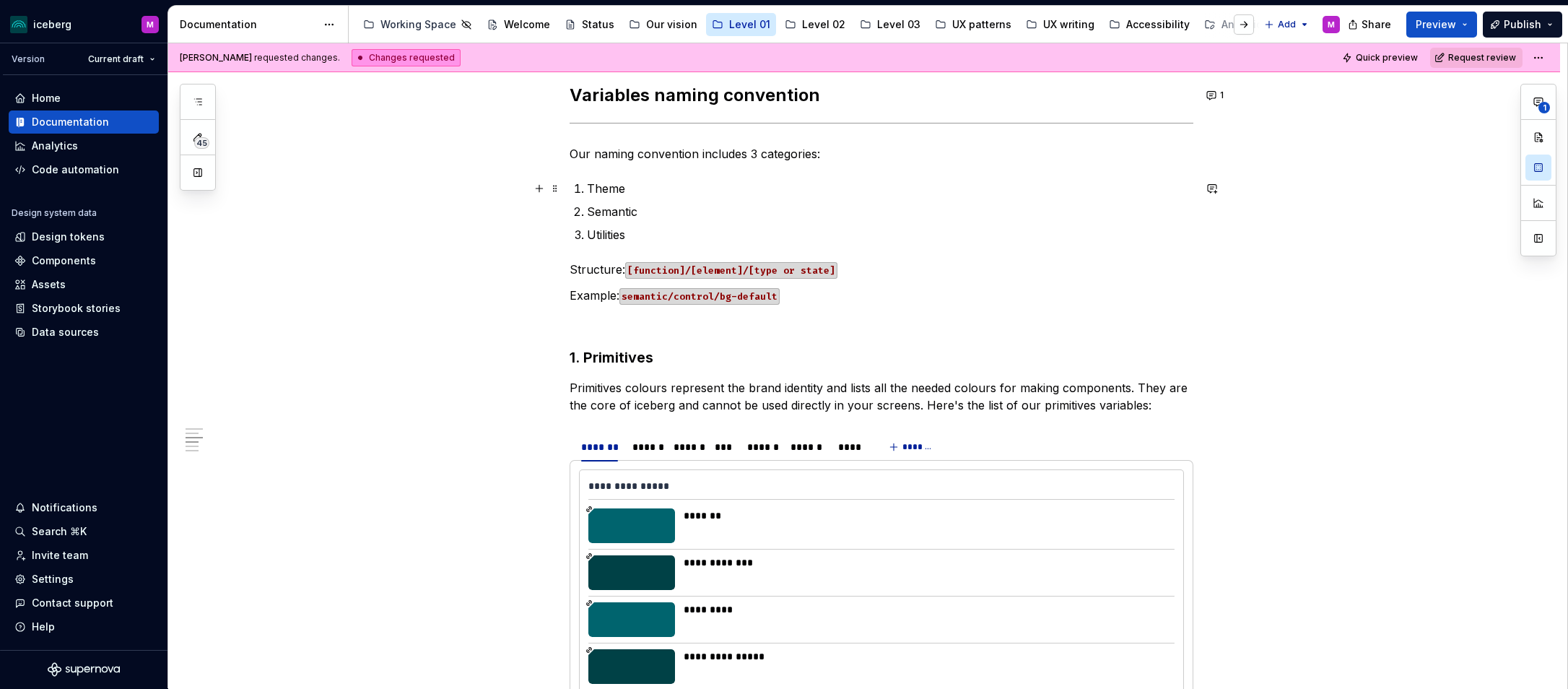
click at [628, 187] on p "Theme" at bounding box center [890, 189] width 606 height 18
click at [621, 268] on p "Structure: [function]/[element]/[type or state]" at bounding box center [882, 270] width 624 height 18
click at [657, 185] on p "Theme" at bounding box center [890, 189] width 606 height 18
click at [660, 211] on p "Semantic" at bounding box center [890, 212] width 606 height 18
click at [664, 208] on p "Semantic (Ust to define components colours)" at bounding box center [890, 212] width 606 height 18
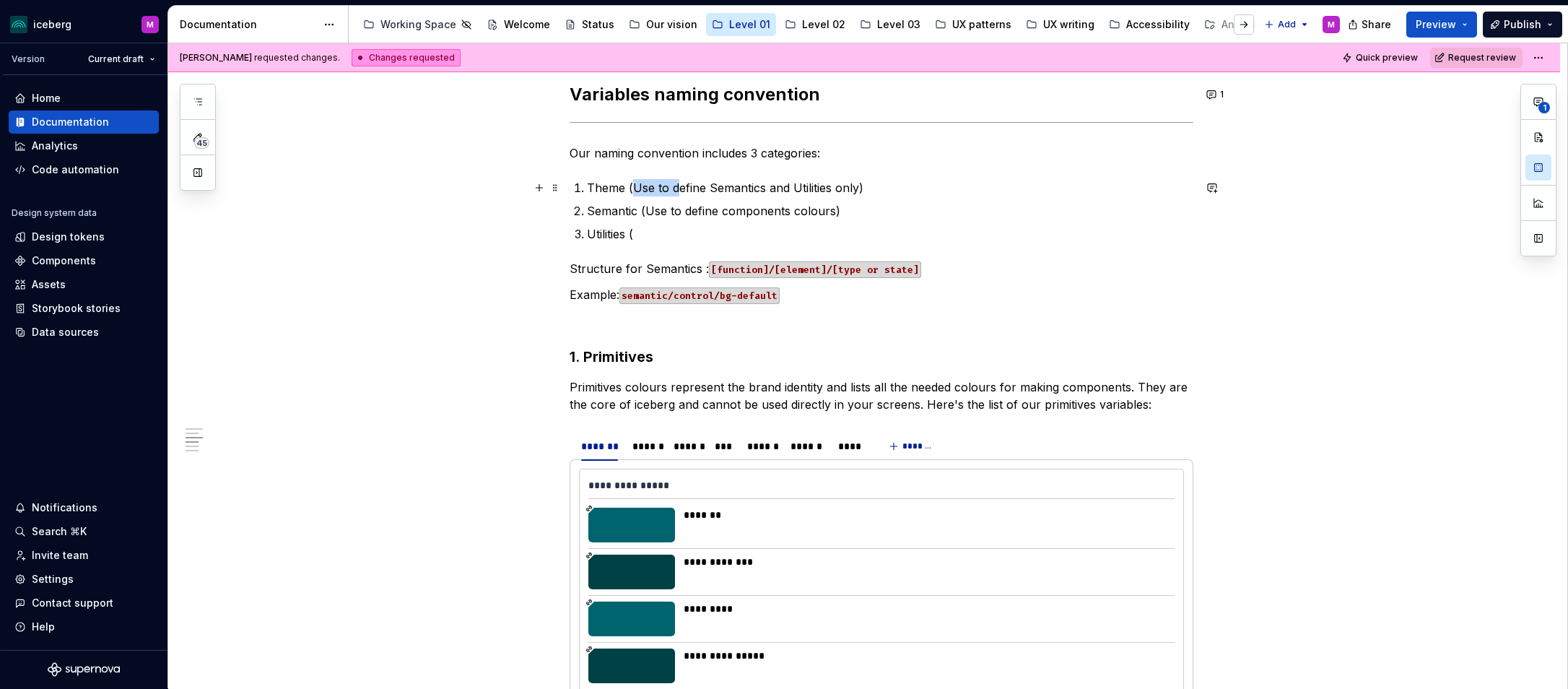
scroll to position [1261, 0]
drag, startPoint x: 713, startPoint y: 181, endPoint x: 864, endPoint y: 181, distance: 151.0
click at [864, 181] on p "Theme (Use to define Semantics and Utilities only)" at bounding box center [890, 187] width 606 height 18
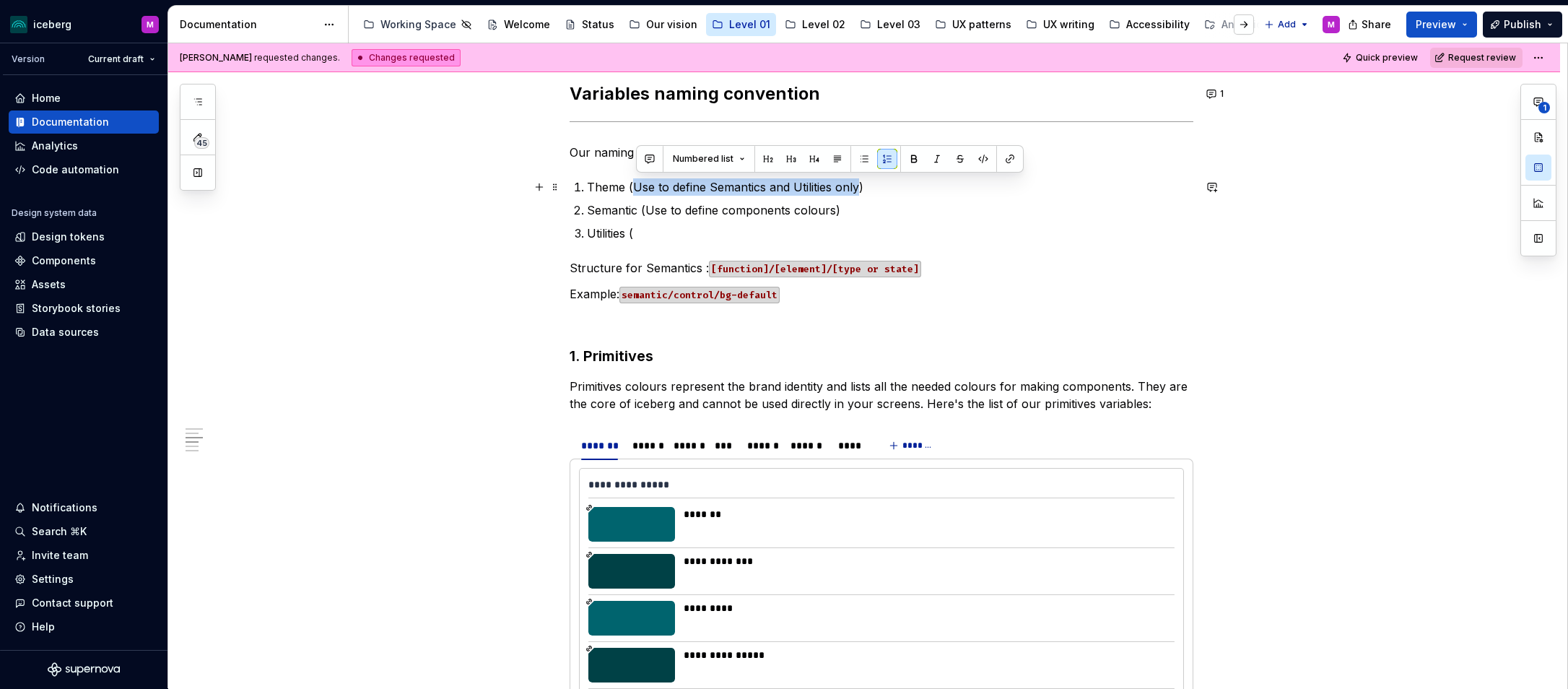
scroll to position [1263, 0]
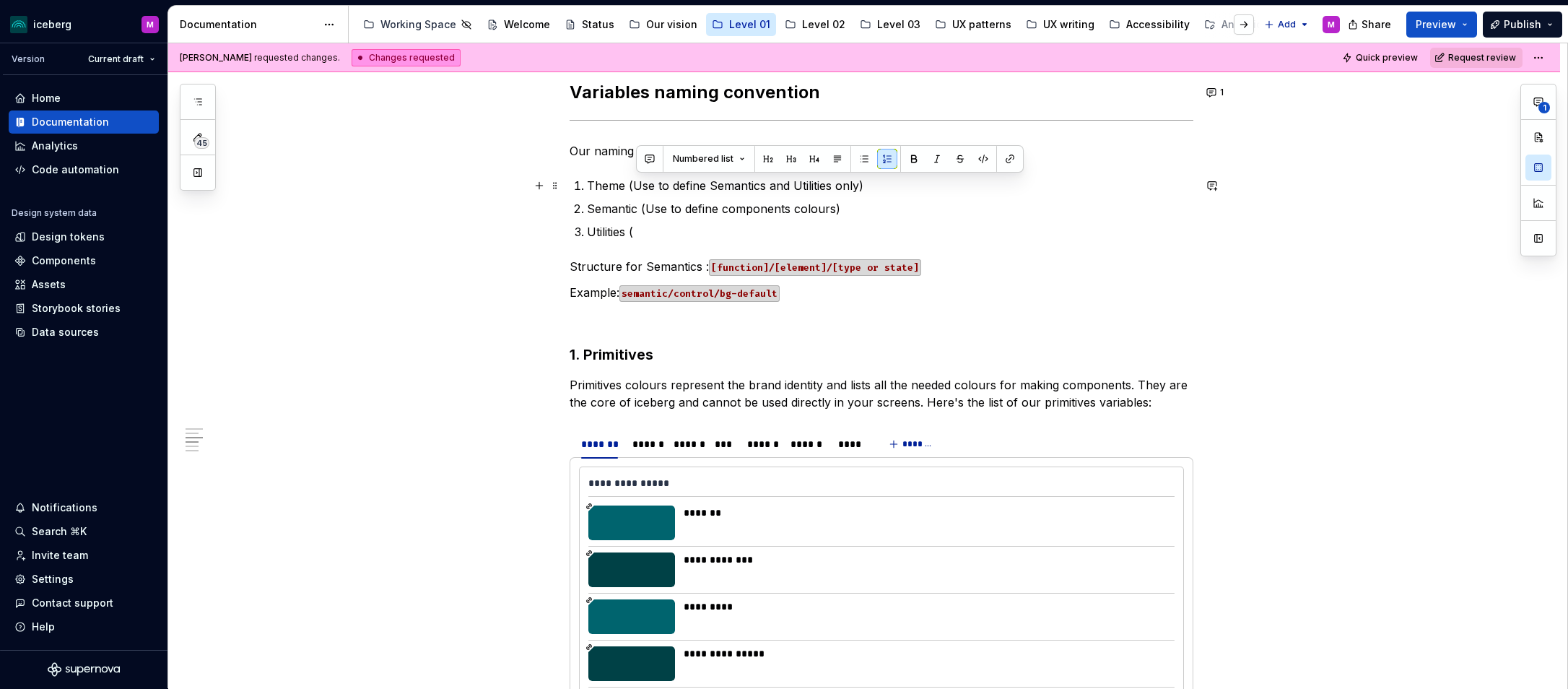
click at [879, 184] on p "Theme (Use to define Semantics and Utilities only)" at bounding box center [890, 185] width 606 height 18
drag, startPoint x: 801, startPoint y: 182, endPoint x: 633, endPoint y: 182, distance: 168.0
click at [632, 182] on p "Theme (Use to define Semantics and Utilities only)" at bounding box center [890, 185] width 606 height 18
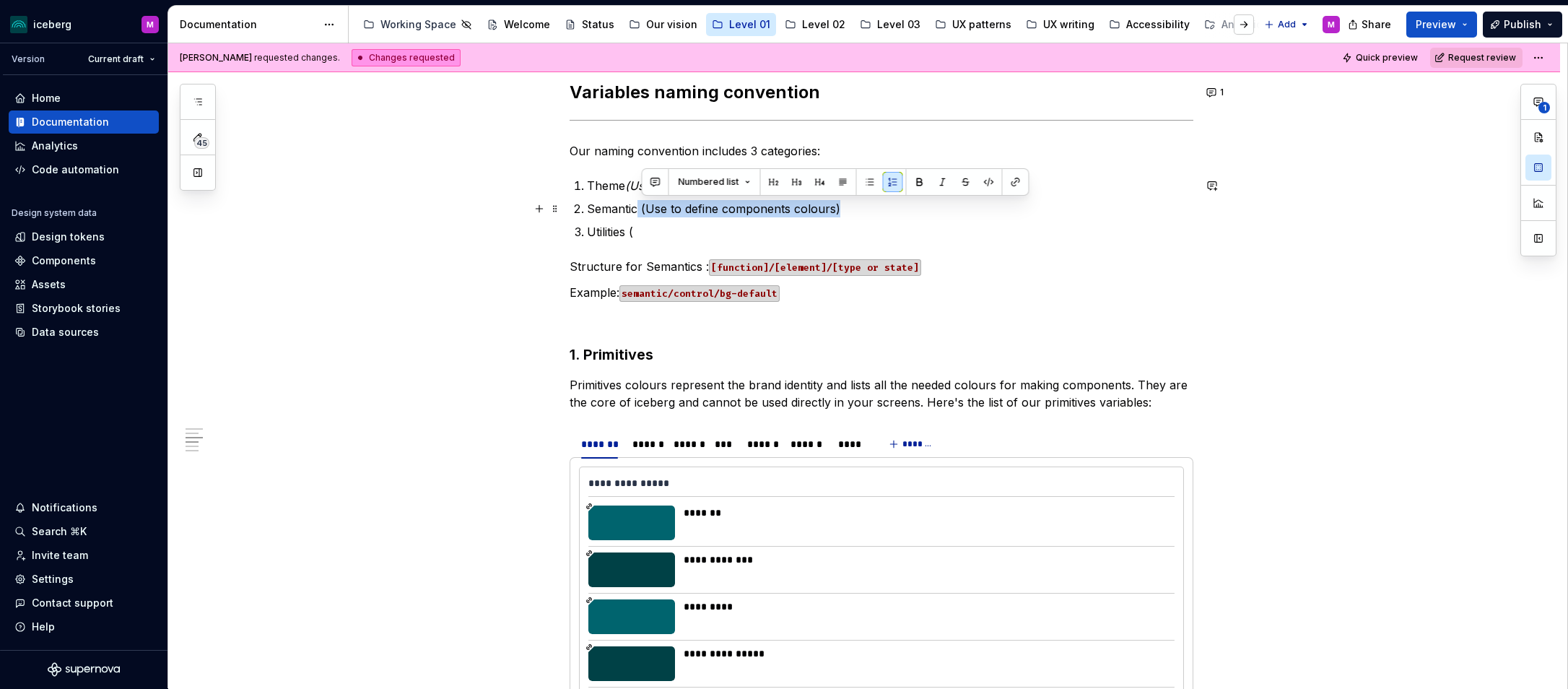
drag, startPoint x: 788, startPoint y: 202, endPoint x: 642, endPoint y: 211, distance: 146.3
click at [642, 211] on p "Semantic (Use to define components colours)" at bounding box center [890, 209] width 606 height 18
click at [672, 235] on p "Utilities (" at bounding box center [890, 232] width 606 height 18
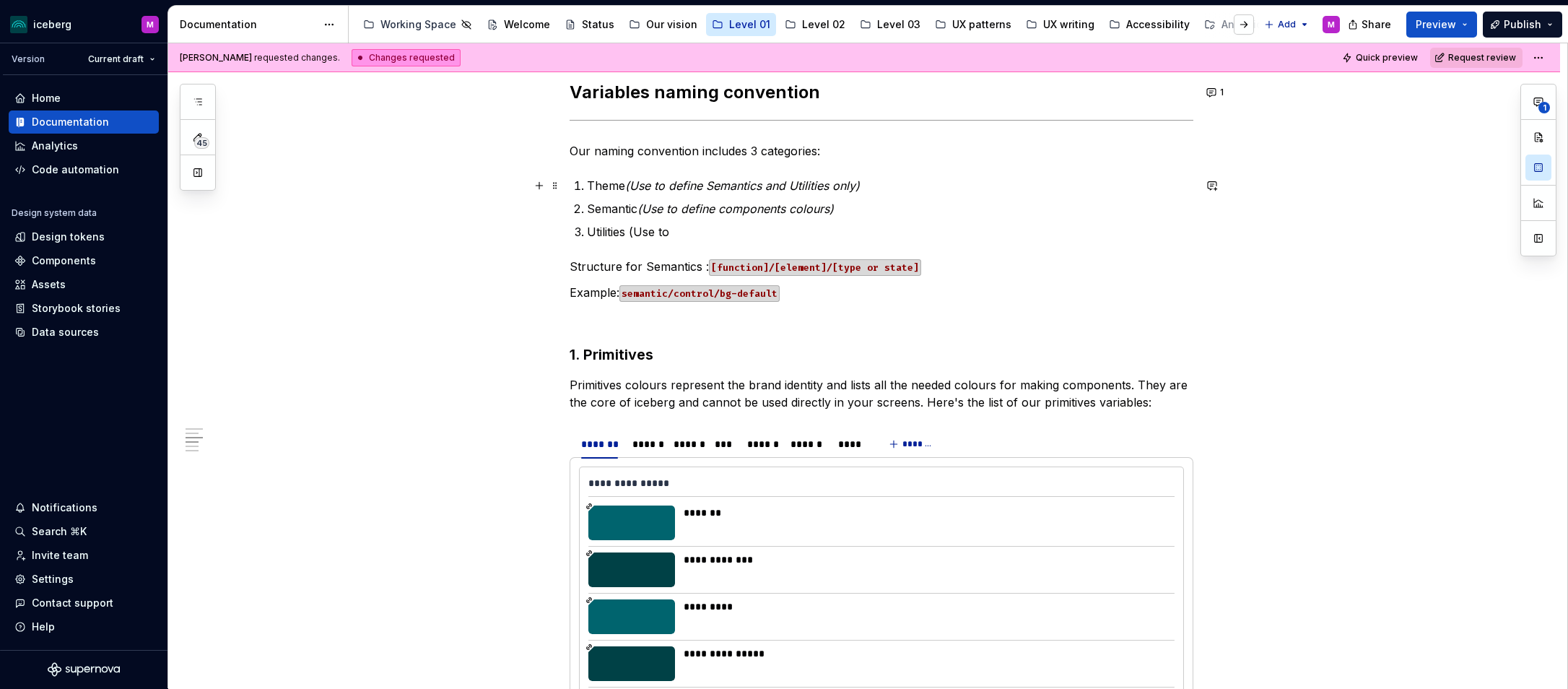
click at [657, 185] on em "(Use to define Semantics and Utilities only)" at bounding box center [742, 185] width 235 height 14
click at [689, 227] on p "Utilities (Use to" at bounding box center [890, 231] width 606 height 18
click at [669, 207] on em "(Use to define components colours)" at bounding box center [735, 207] width 196 height 14
click at [698, 236] on p "Utilities (Use to" at bounding box center [890, 231] width 606 height 18
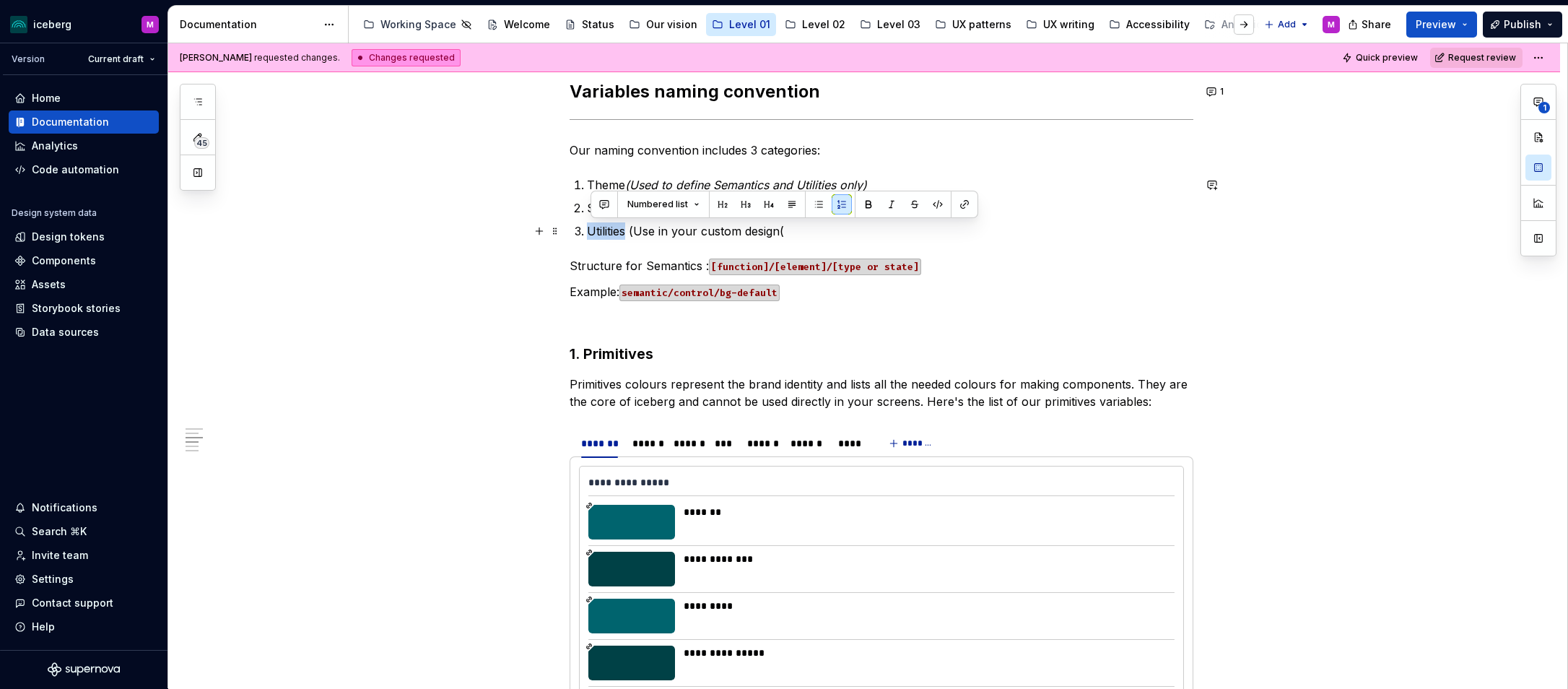
drag, startPoint x: 630, startPoint y: 232, endPoint x: 592, endPoint y: 229, distance: 38.1
click at [592, 229] on p "Utilities (Use in your custom design(" at bounding box center [890, 231] width 606 height 18
click at [739, 239] on p "Utilities (Use in your custom design(" at bounding box center [890, 231] width 606 height 18
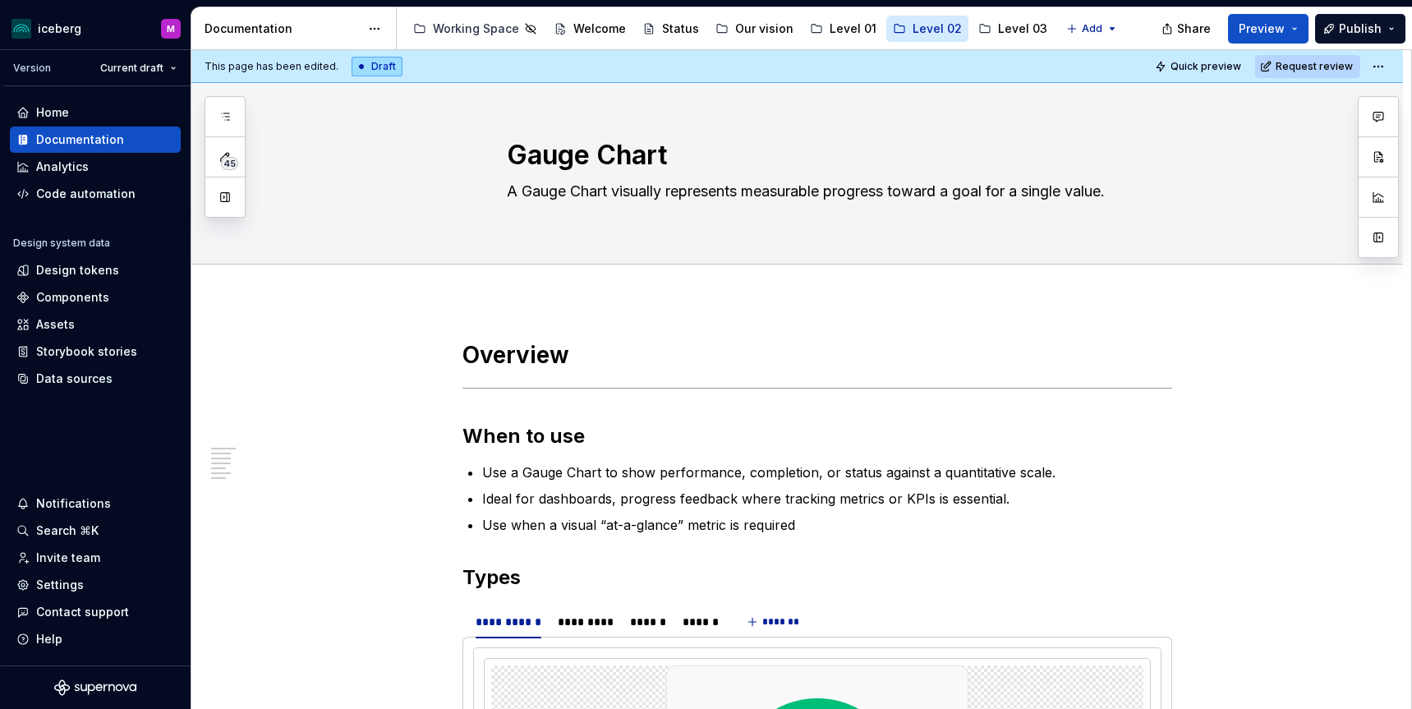
type textarea "*"
